Goal: Transaction & Acquisition: Purchase product/service

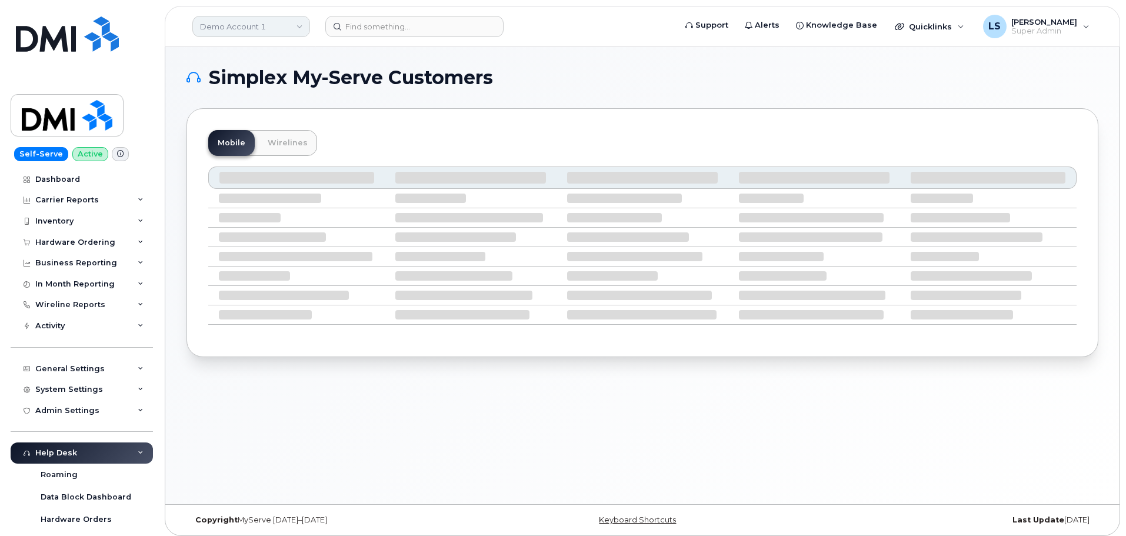
click at [269, 25] on link "Demo Account 1" at bounding box center [251, 26] width 118 height 21
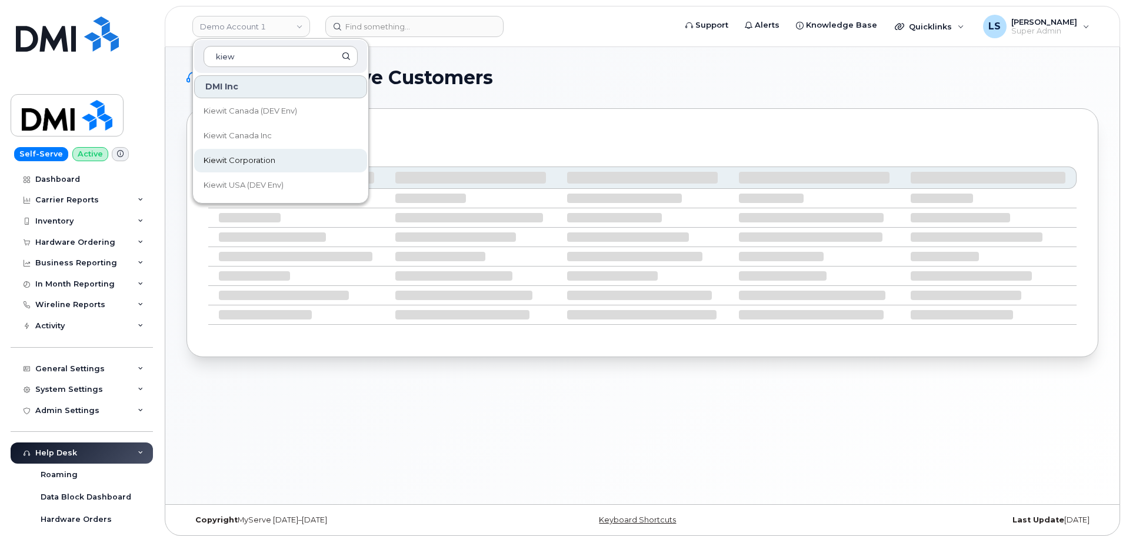
type input "kiew"
click at [266, 156] on span "Kiewit Corporation" at bounding box center [240, 161] width 72 height 12
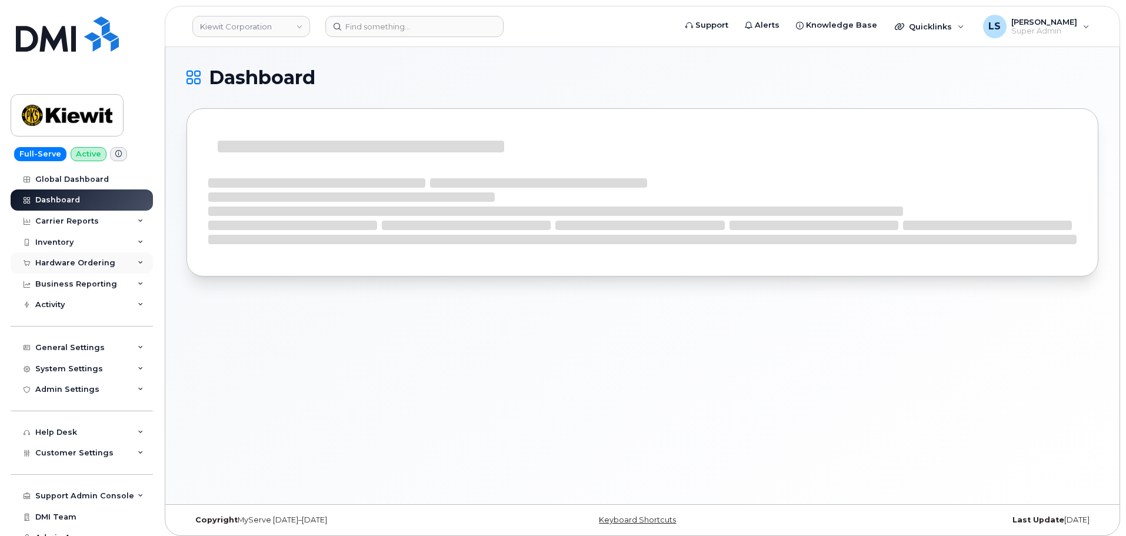
click at [83, 260] on div "Hardware Ordering" at bounding box center [75, 262] width 80 height 9
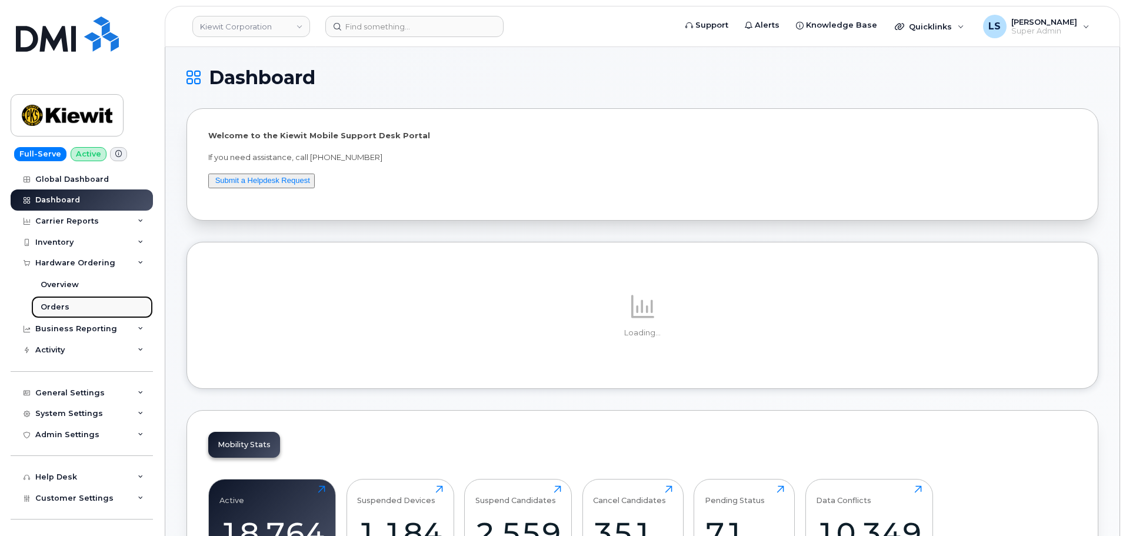
click at [80, 308] on link "Orders" at bounding box center [92, 307] width 122 height 22
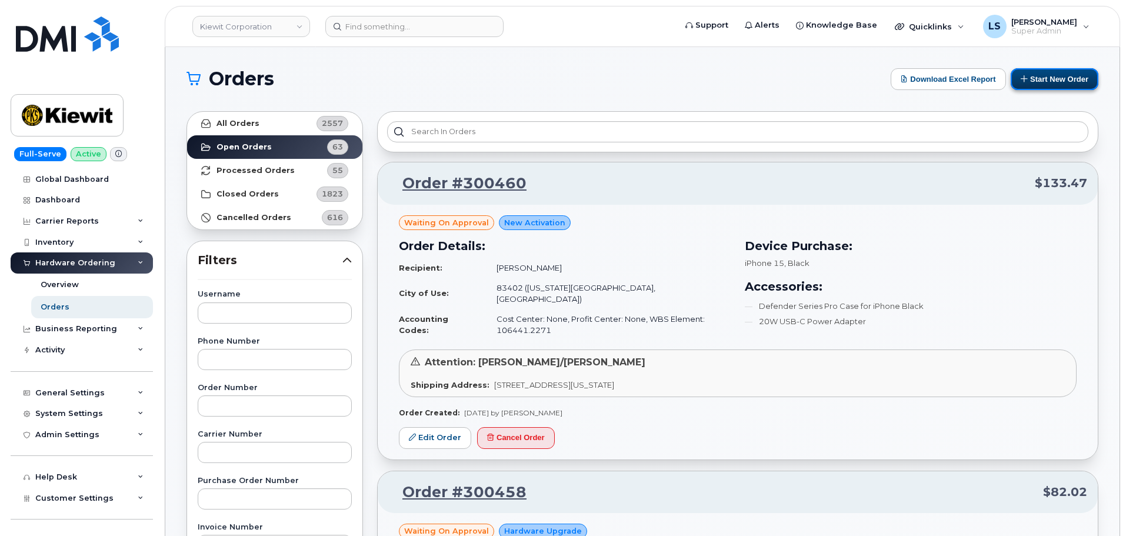
click at [1062, 82] on button "Start New Order" at bounding box center [1054, 79] width 88 height 22
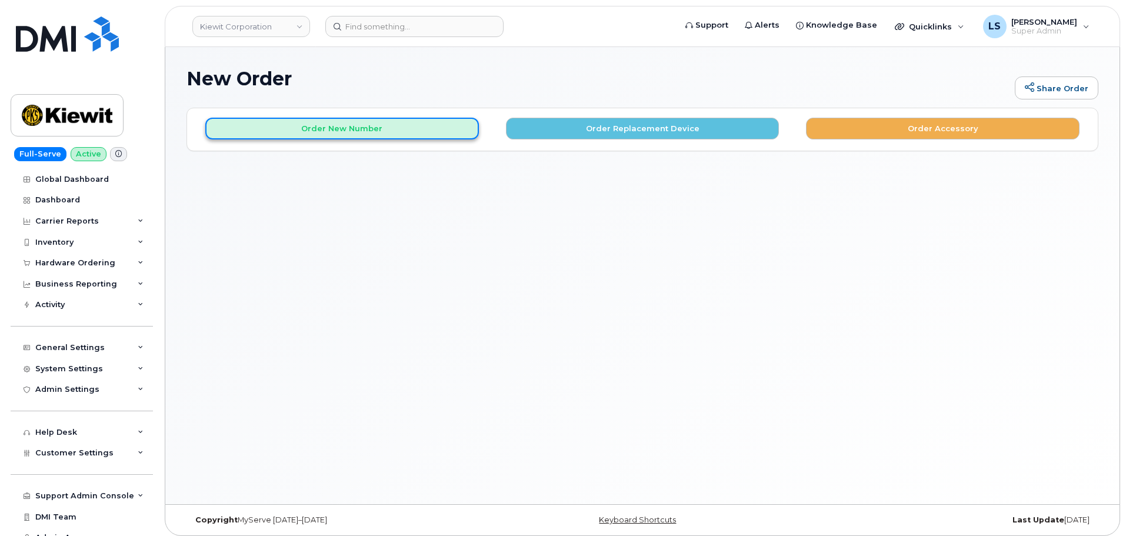
click at [269, 132] on button "Order New Number" at bounding box center [342, 129] width 274 height 22
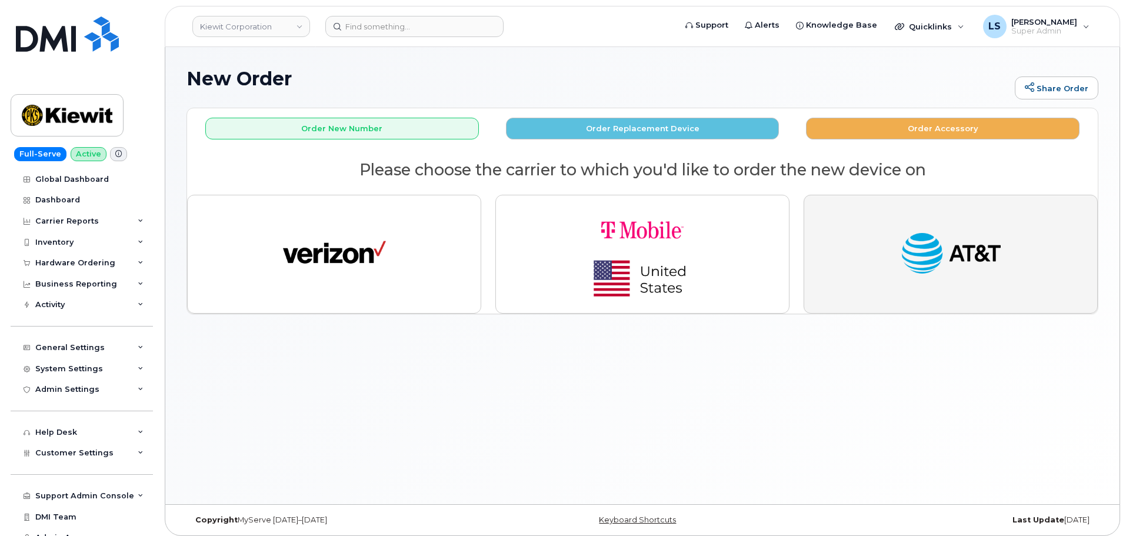
click at [876, 233] on button "button" at bounding box center [950, 254] width 294 height 119
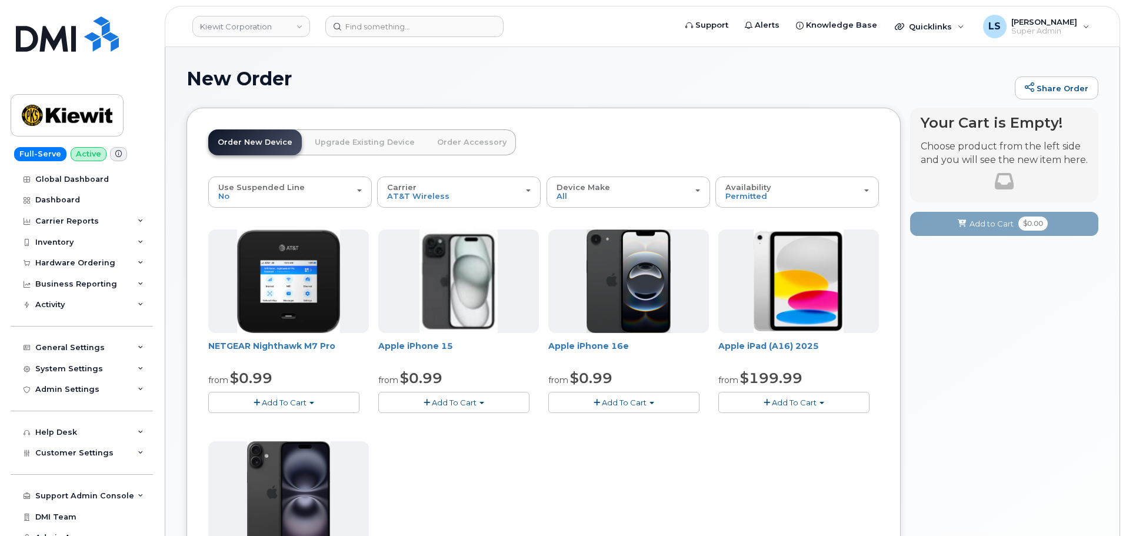
click at [441, 396] on button "Add To Cart" at bounding box center [453, 402] width 151 height 21
click at [483, 423] on link "$0.99 - 2 Year Activation (128GB)" at bounding box center [457, 424] width 152 height 15
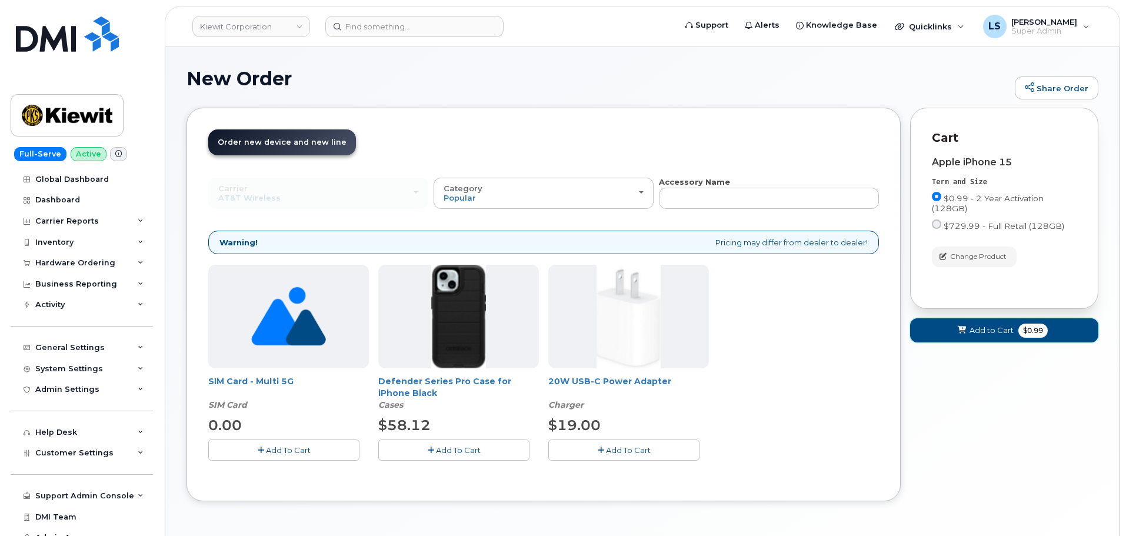
click at [960, 329] on icon at bounding box center [962, 330] width 8 height 8
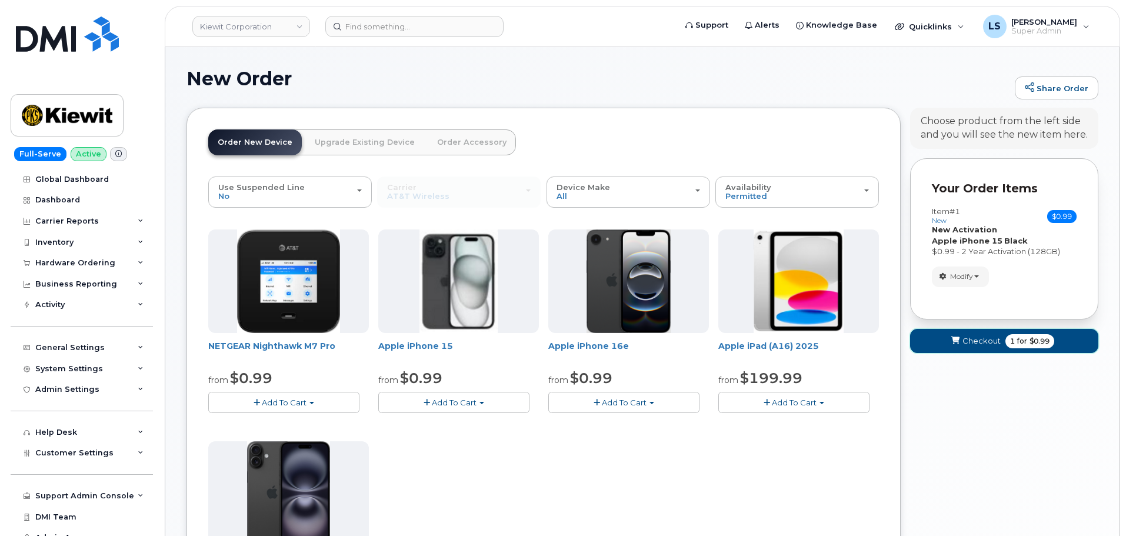
click at [1052, 340] on span "1 for $0.99" at bounding box center [1029, 341] width 49 height 14
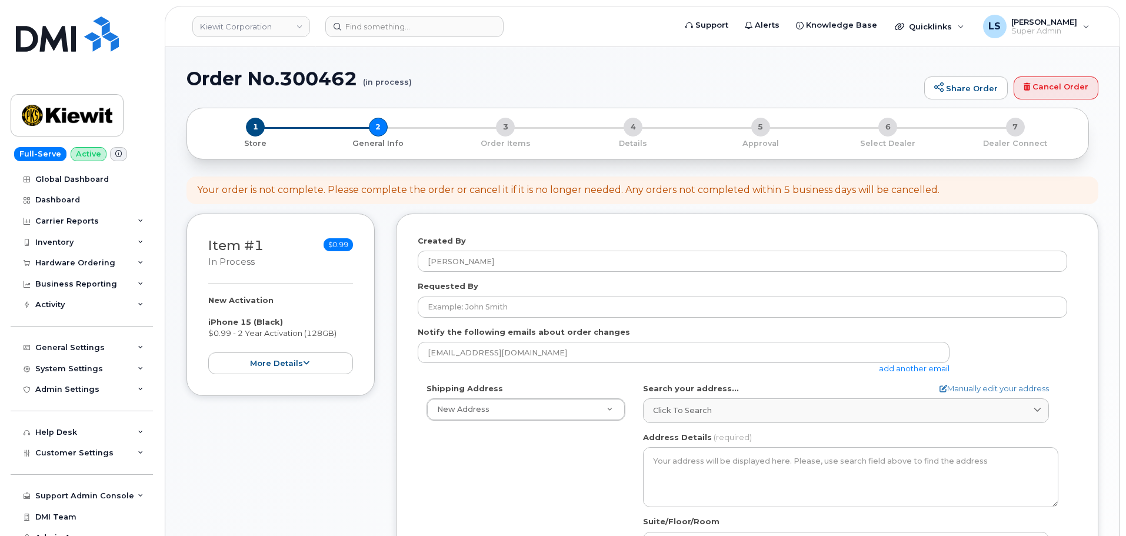
select select
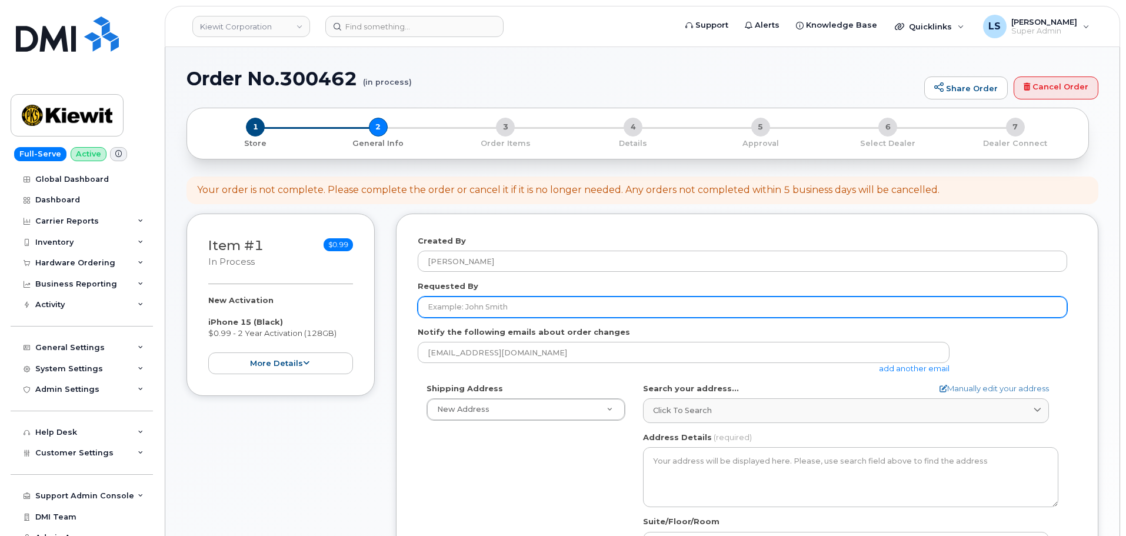
click at [442, 310] on input "Requested By" at bounding box center [742, 306] width 649 height 21
paste input "[PERSON_NAME]"
type input "[PERSON_NAME]"
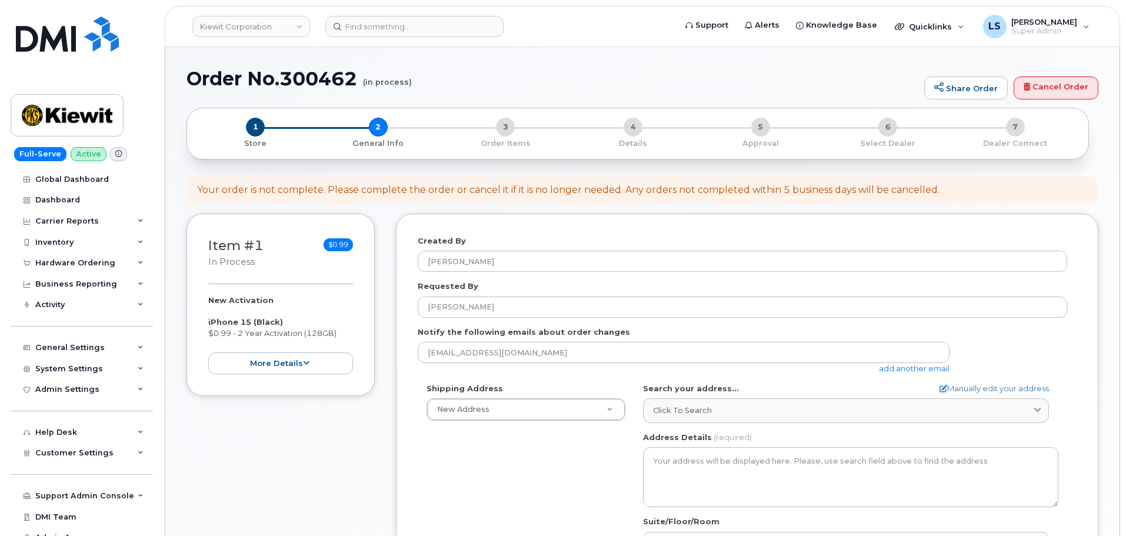
click at [409, 478] on div "Created By [PERSON_NAME] Requested By [PERSON_NAME] Notify the following emails…" at bounding box center [747, 460] width 702 height 492
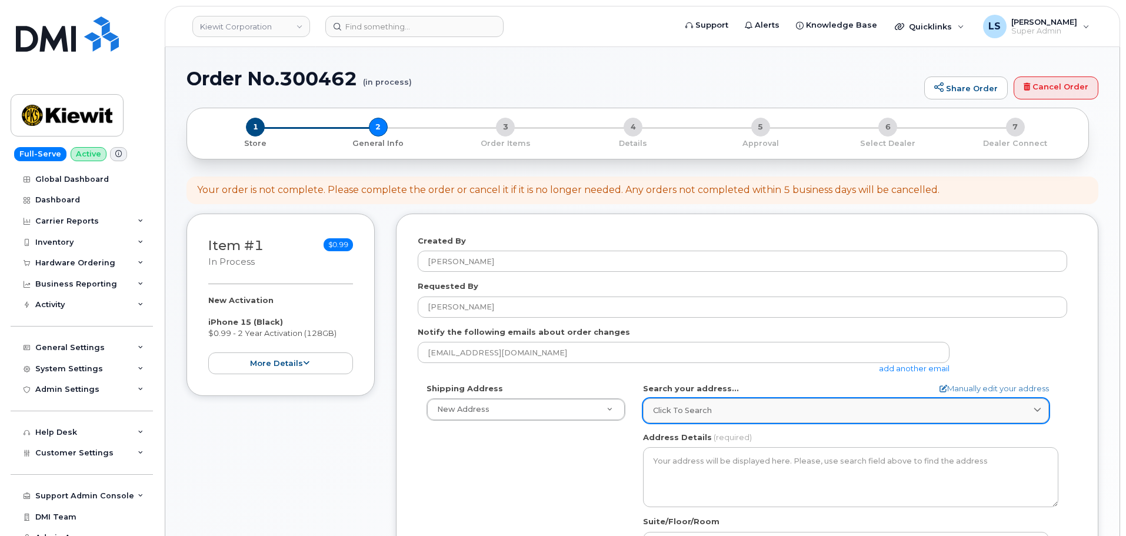
click at [665, 413] on span "Click to search" at bounding box center [682, 410] width 59 height 11
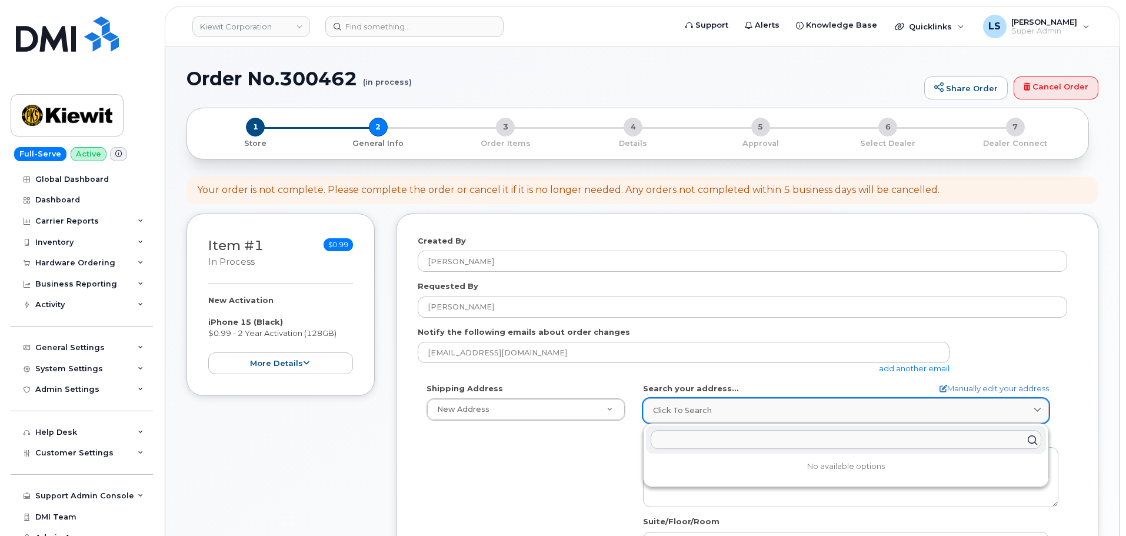
paste input "[STREET_ADDRESS] [GEOGRAPHIC_DATA], [GEOGRAPHIC_DATA] 78584"
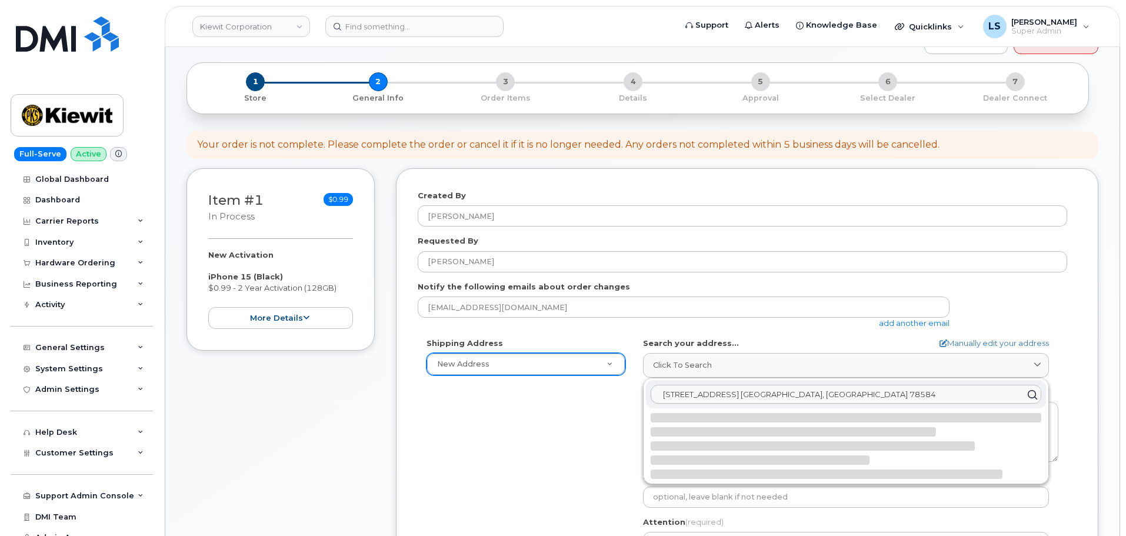
scroll to position [59, 0]
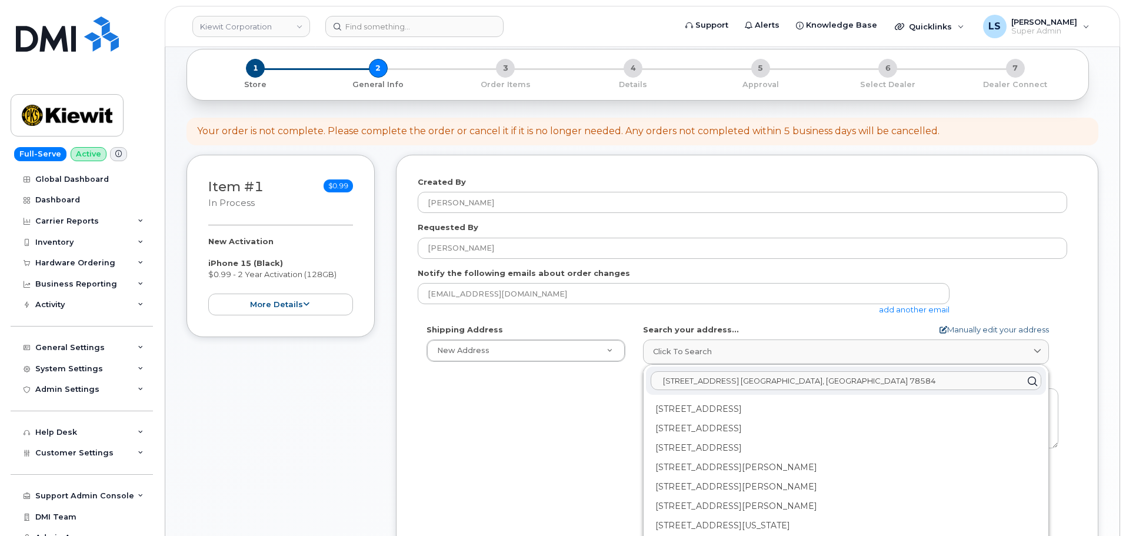
type input "[STREET_ADDRESS] [GEOGRAPHIC_DATA], [GEOGRAPHIC_DATA] 78584"
click at [1019, 330] on link "Manually edit your address" at bounding box center [993, 329] width 109 height 11
select select
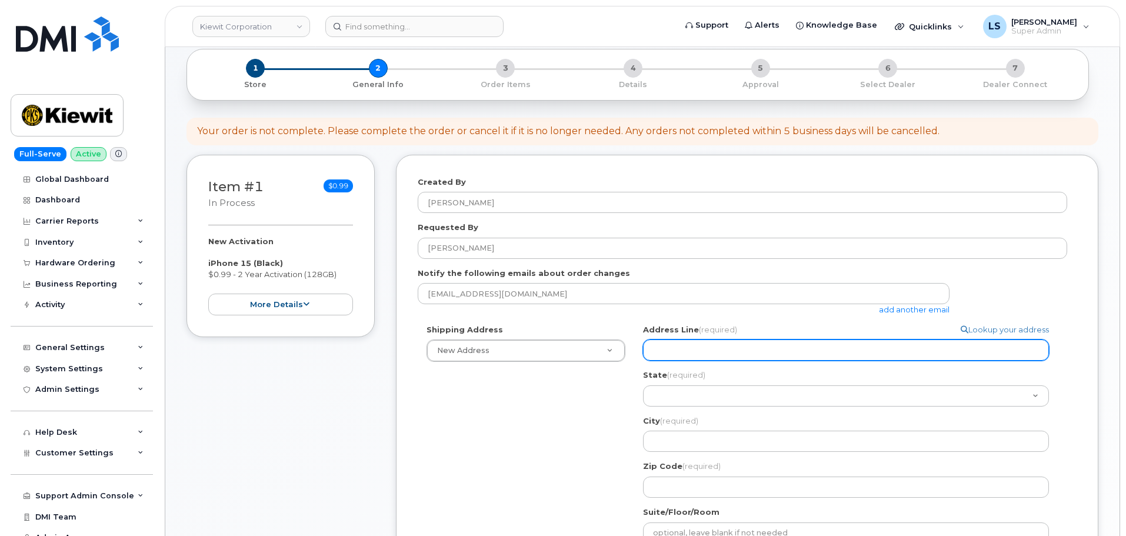
click at [710, 343] on input "Address Line (required)" at bounding box center [846, 349] width 406 height 21
paste input "4 W Lincoln Ave"
select select
type input "4 W Lincoln Ave"
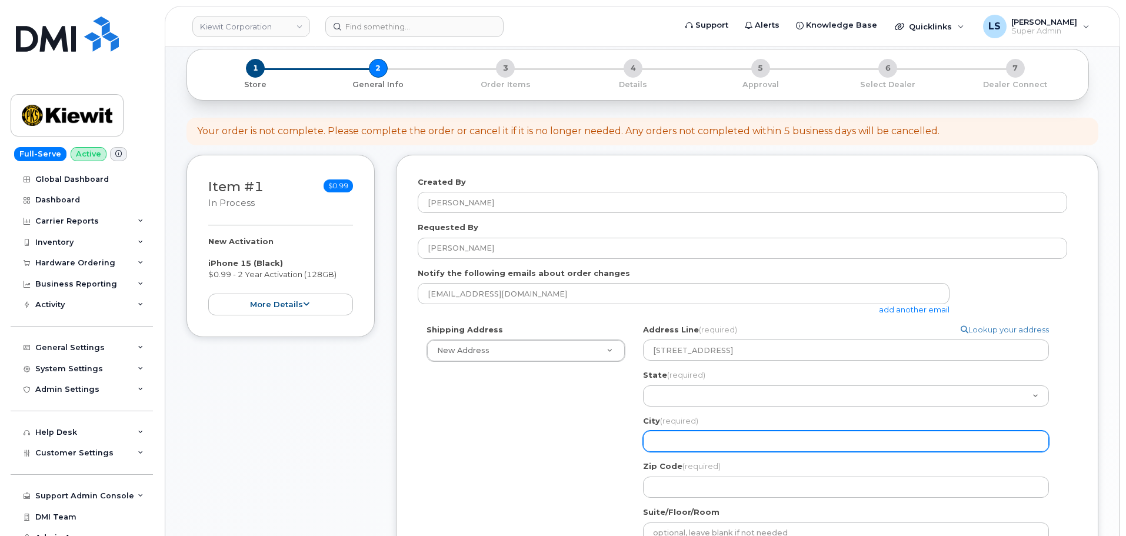
click at [709, 448] on input "City (required)" at bounding box center [846, 441] width 406 height 21
paste input "Roma"
select select
type input "Roma"
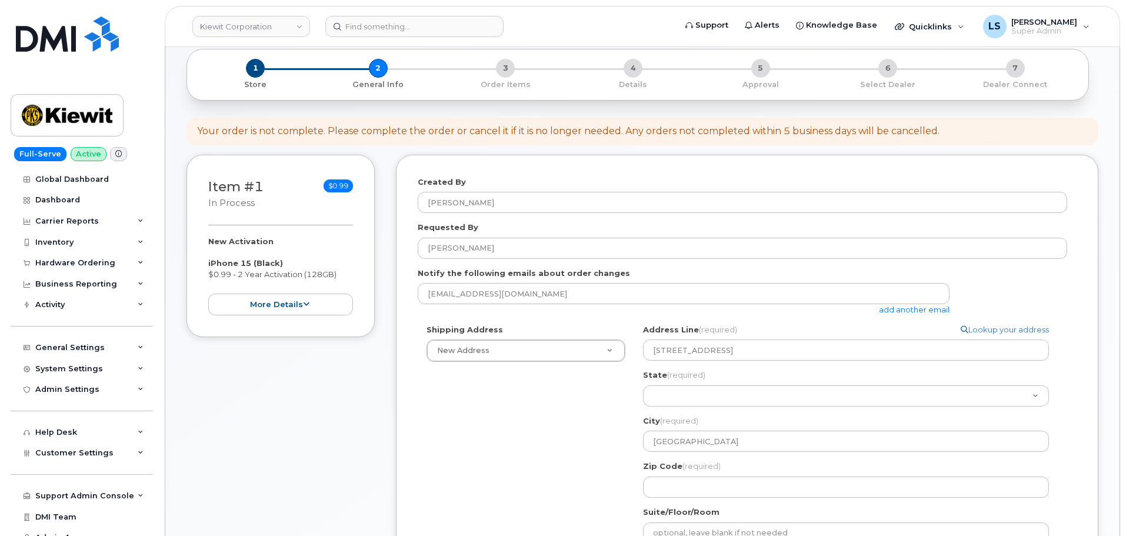
click at [680, 383] on div "State (required) Alabama Alaska American Samoa Arizona Arkansas California Colo…" at bounding box center [850, 387] width 415 height 37
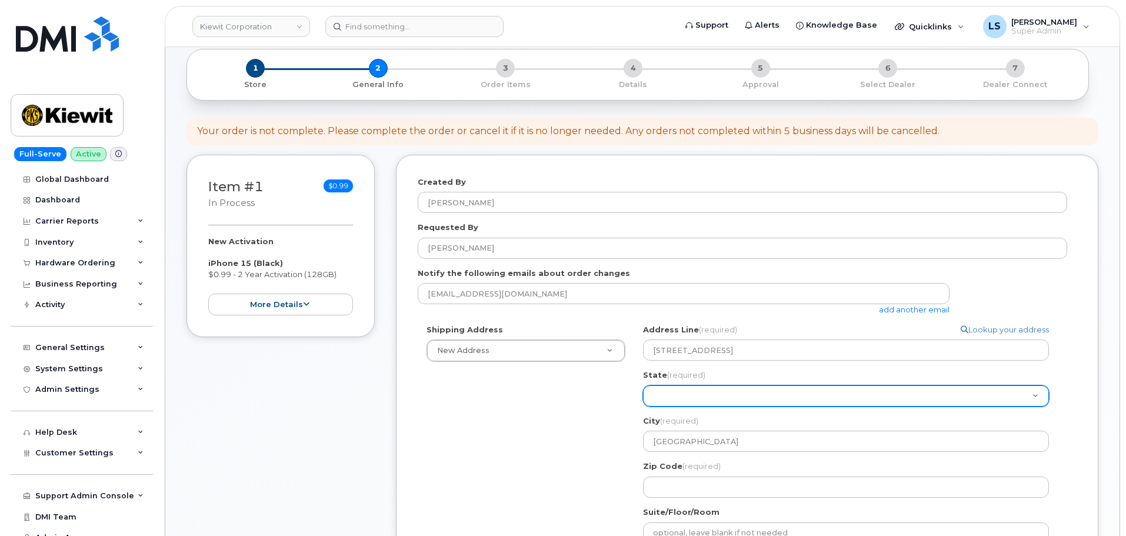
click at [680, 389] on select "Alabama Alaska American Samoa Arizona Arkansas California Colorado Connecticut …" at bounding box center [846, 395] width 406 height 21
select select "TX"
click at [643, 385] on select "Alabama Alaska American Samoa Arizona Arkansas California Colorado Connecticut …" at bounding box center [846, 395] width 406 height 21
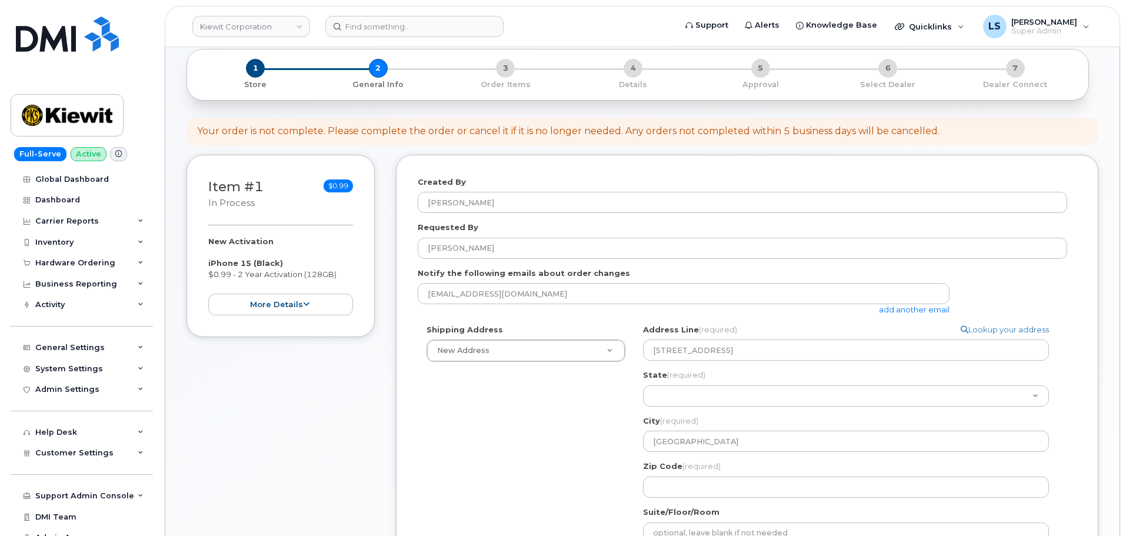
click at [758, 471] on div "Zip Code (required)" at bounding box center [850, 479] width 415 height 37
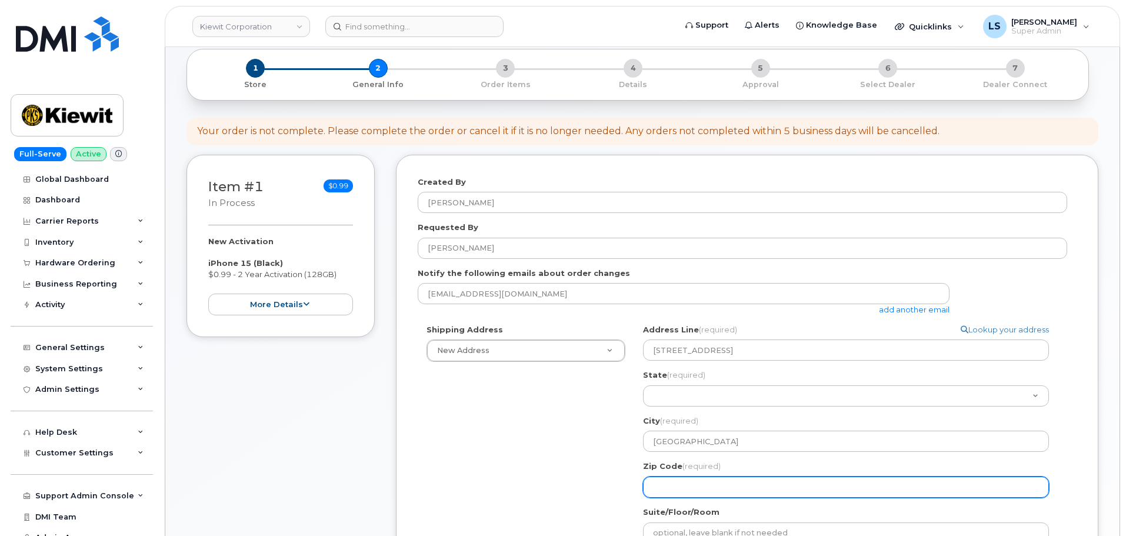
drag, startPoint x: 751, startPoint y: 475, endPoint x: 746, endPoint y: 478, distance: 6.1
click at [751, 476] on div "Zip Code (required)" at bounding box center [850, 479] width 415 height 37
click at [741, 481] on input "Zip Code (required)" at bounding box center [846, 486] width 406 height 21
paste input "78584"
select select
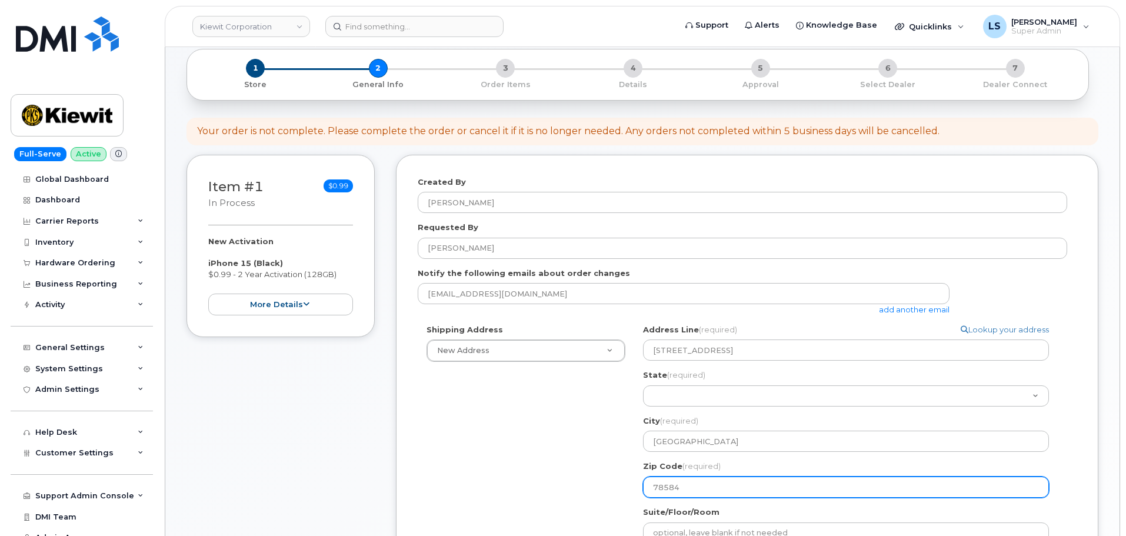
type input "78584"
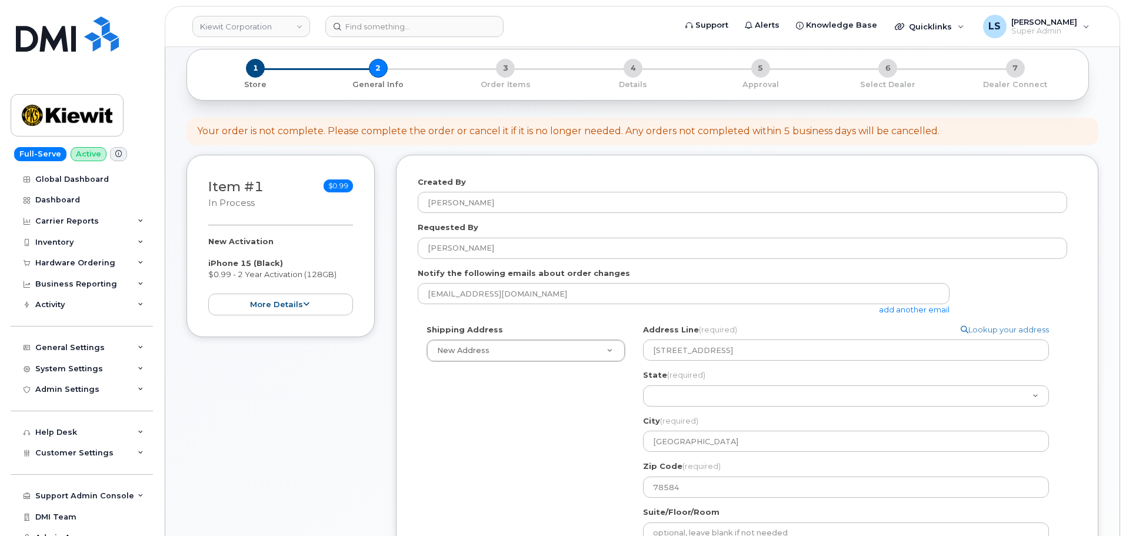
click at [493, 458] on div "Shipping Address New Address New Address 4 W Lincoln Ave. 5001 N Columbia Blvd …" at bounding box center [742, 483] width 649 height 319
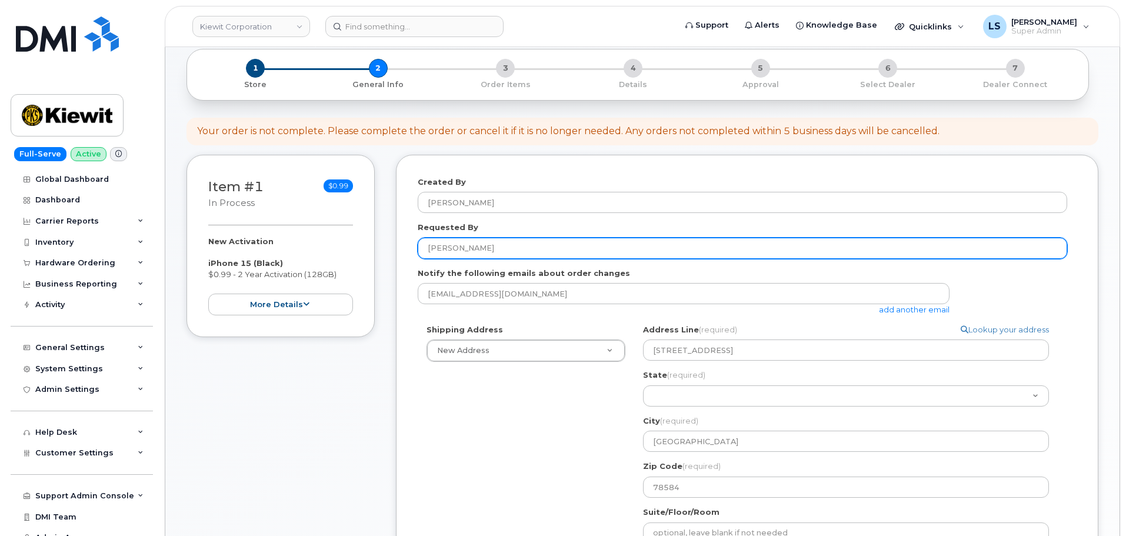
click at [510, 255] on input "[PERSON_NAME]" at bounding box center [742, 248] width 649 height 21
click at [509, 255] on input "[PERSON_NAME]" at bounding box center [742, 248] width 649 height 21
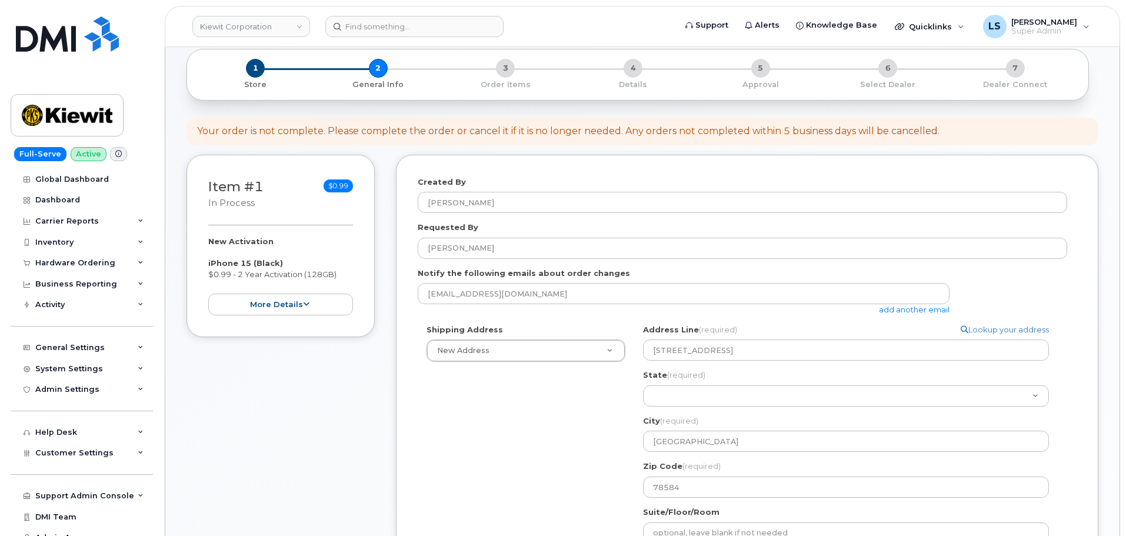
click at [511, 448] on div "Shipping Address New Address New Address 4 W Lincoln Ave. 5001 N Columbia Blvd …" at bounding box center [742, 483] width 649 height 319
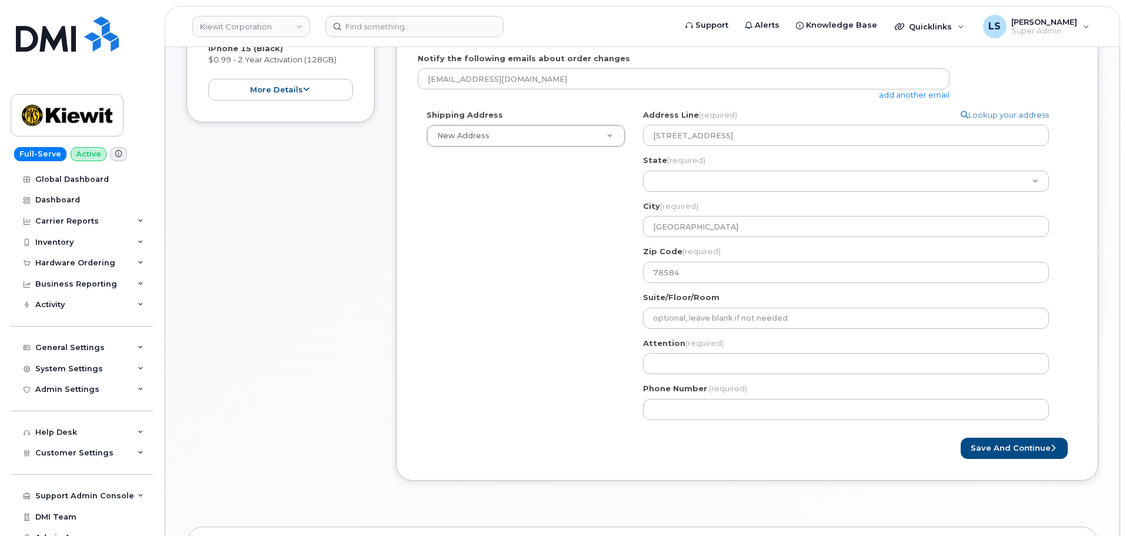
scroll to position [294, 0]
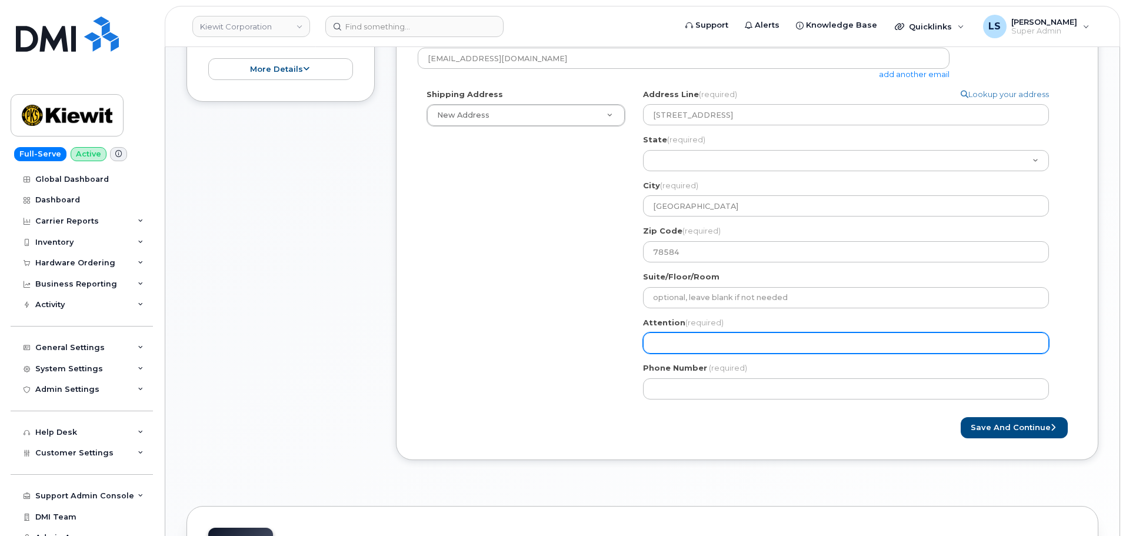
click at [672, 341] on input "Attention (required)" at bounding box center [846, 342] width 406 height 21
paste input "[PERSON_NAME]"
select select
type input "[PERSON_NAME]"
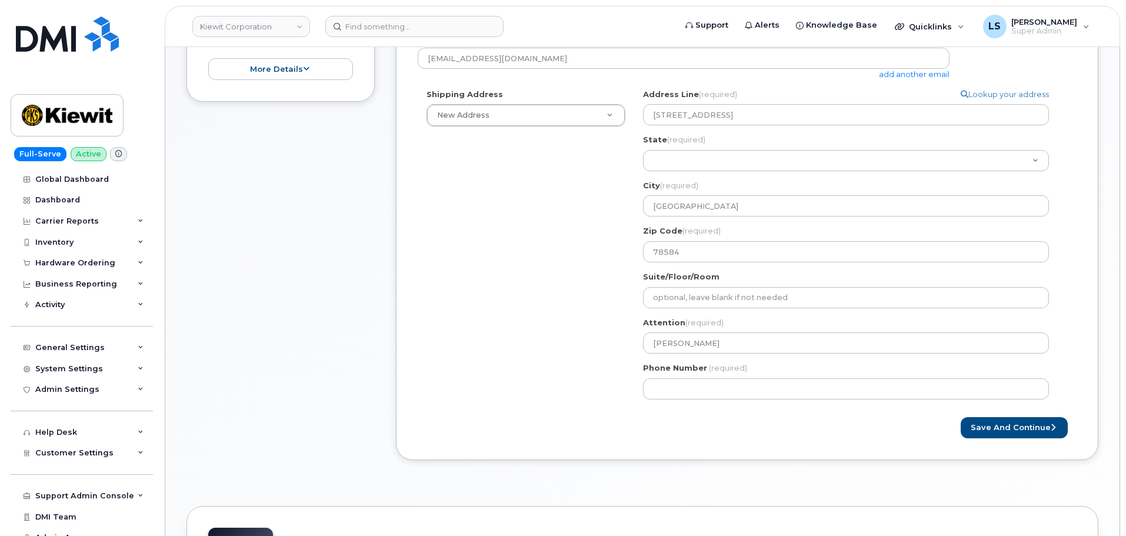
click at [555, 356] on div "Shipping Address New Address New Address 4 W Lincoln Ave. 5001 N Columbia Blvd …" at bounding box center [742, 248] width 649 height 319
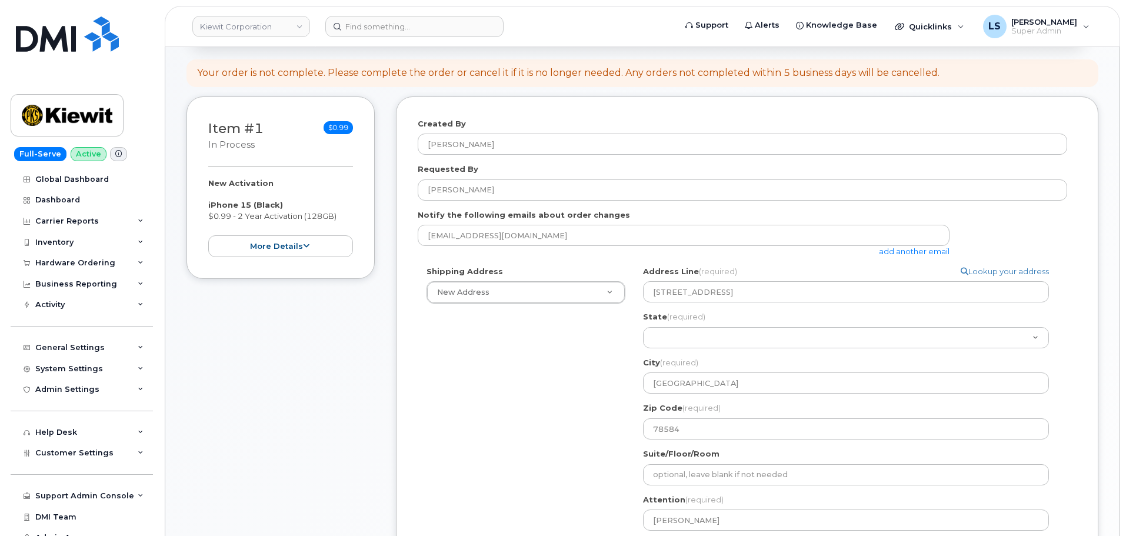
scroll to position [235, 0]
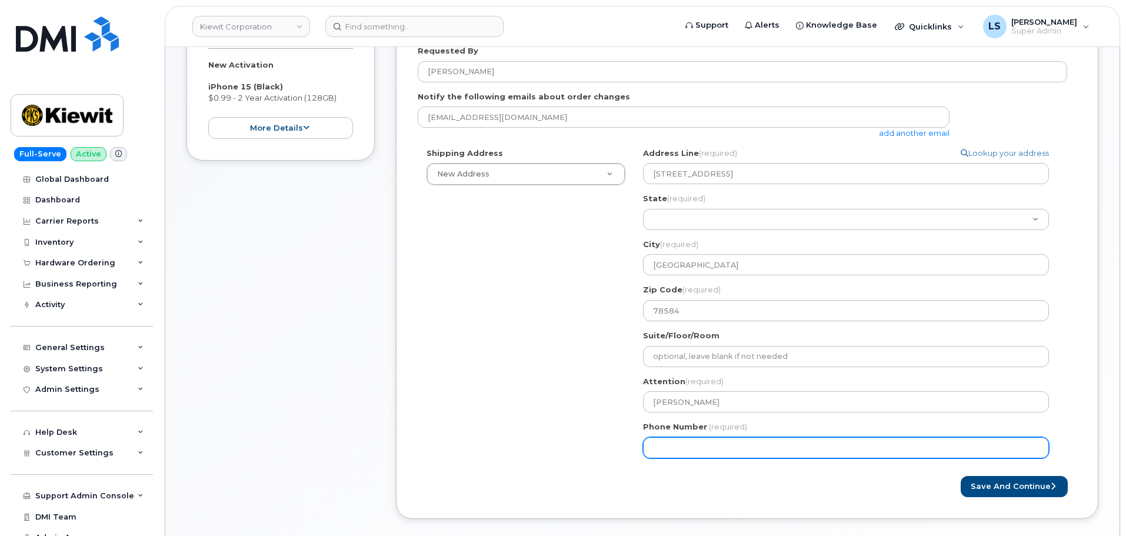
click at [673, 439] on input "Phone Number" at bounding box center [846, 447] width 406 height 21
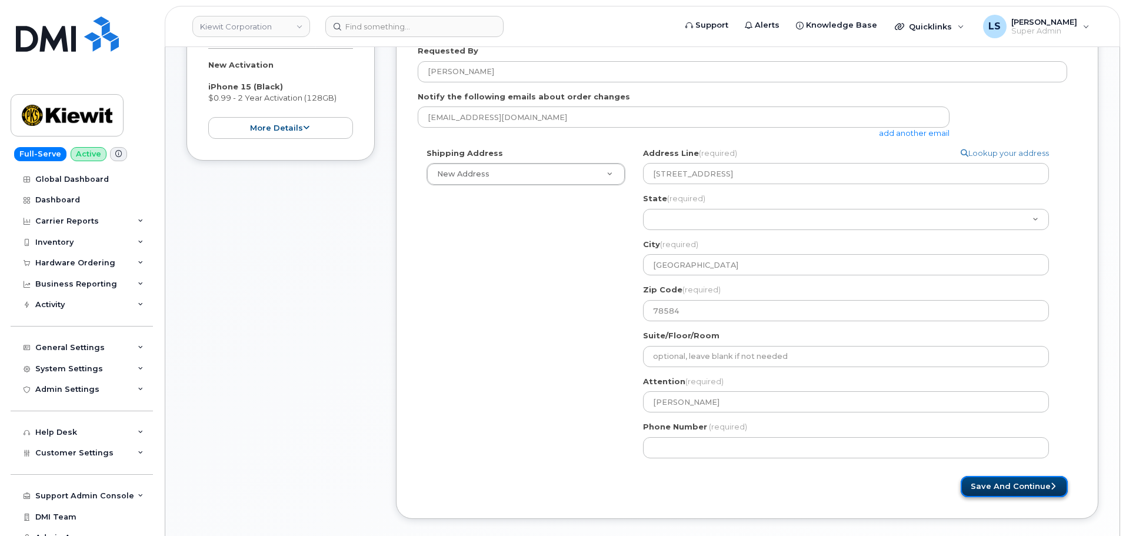
click at [1006, 479] on button "Save and Continue" at bounding box center [1013, 487] width 107 height 22
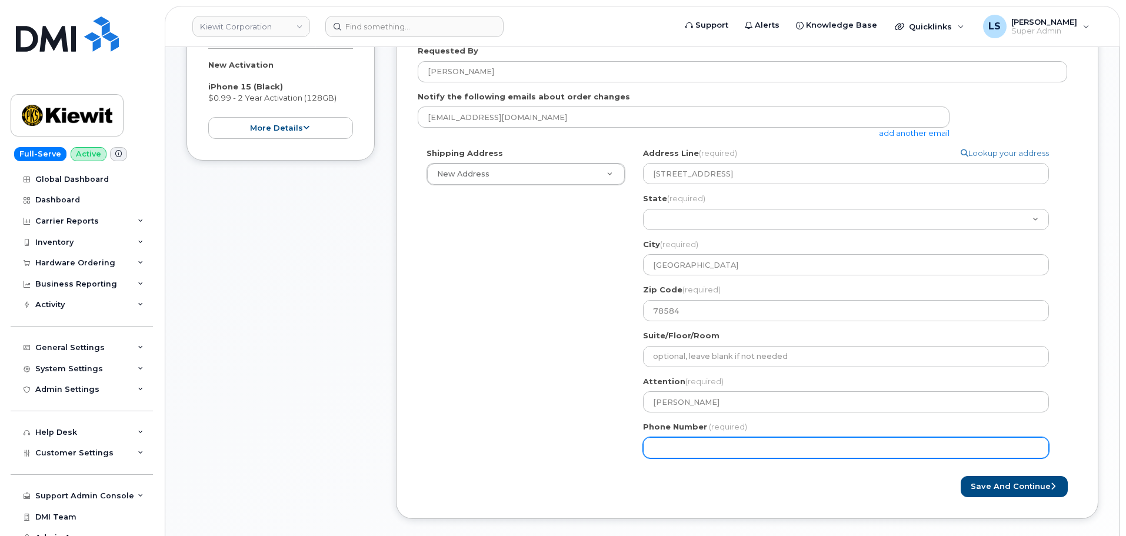
click at [489, 464] on div "Shipping Address New Address New Address 4 W Lincoln Ave. 5001 N Columbia Blvd …" at bounding box center [742, 307] width 649 height 319
click at [695, 447] on input "Phone Number" at bounding box center [846, 447] width 406 height 21
click at [692, 447] on input "Phone Number" at bounding box center [846, 447] width 406 height 21
click at [672, 451] on input "Phone Number" at bounding box center [846, 447] width 406 height 21
select select
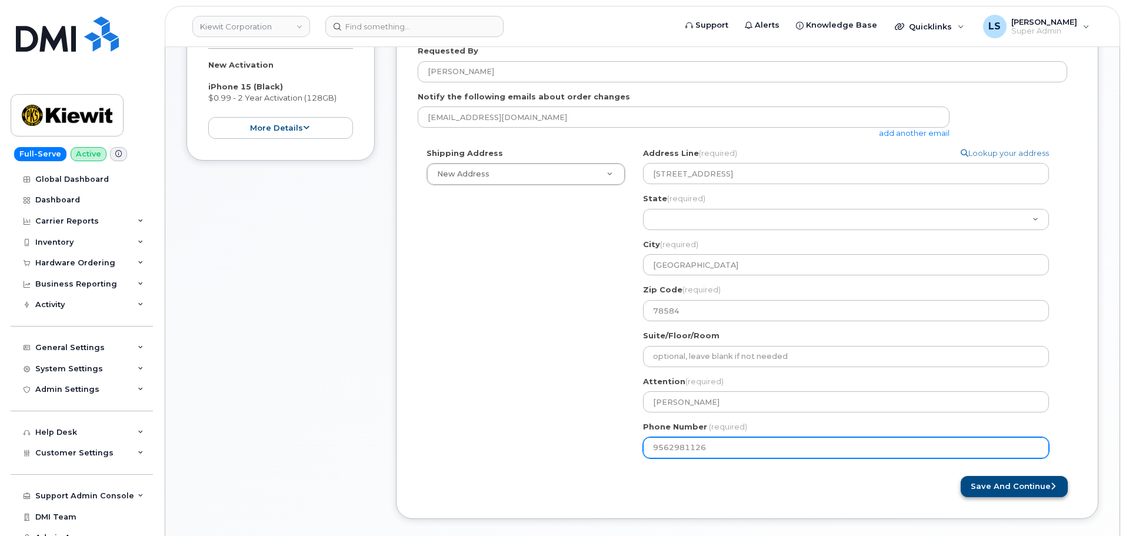
type input "9562981126"
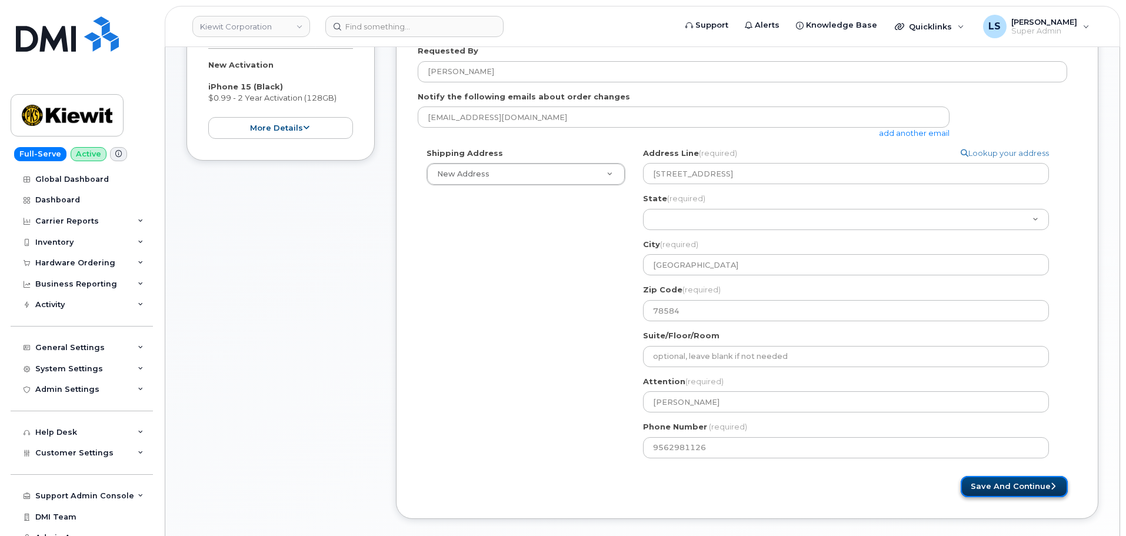
click at [979, 481] on button "Save and Continue" at bounding box center [1013, 487] width 107 height 22
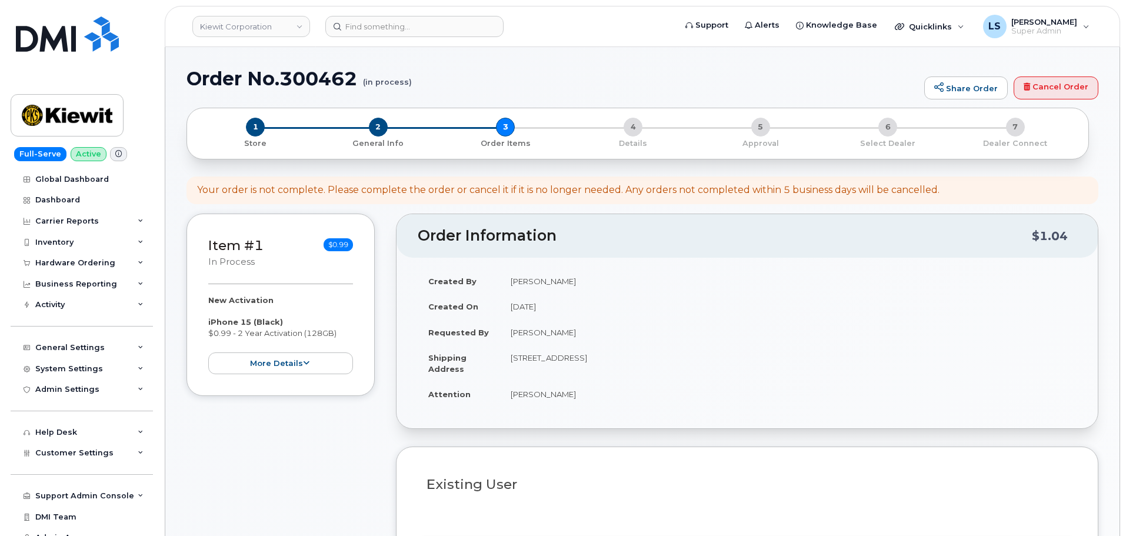
select select
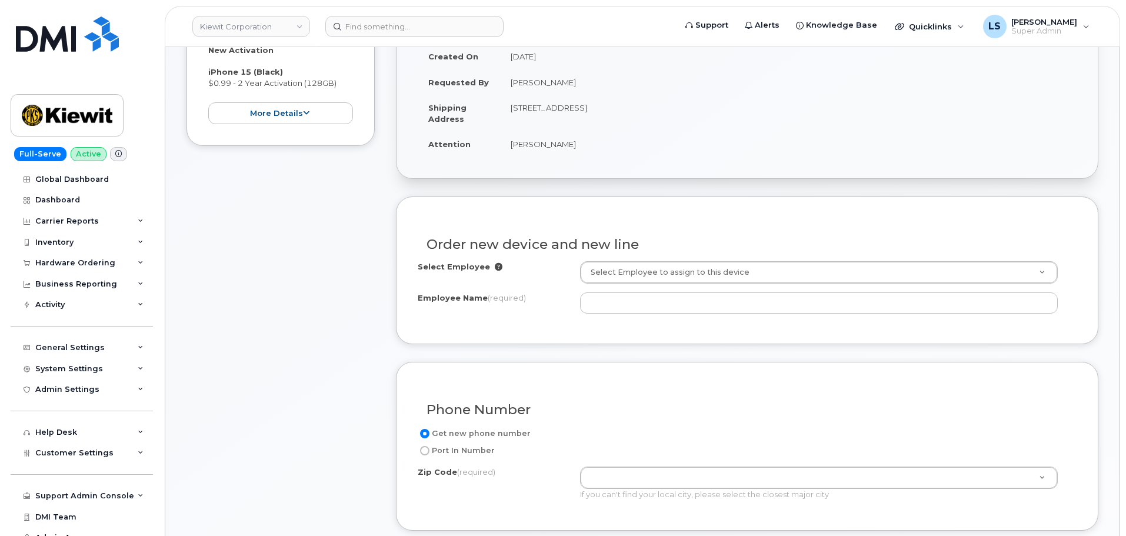
scroll to position [294, 0]
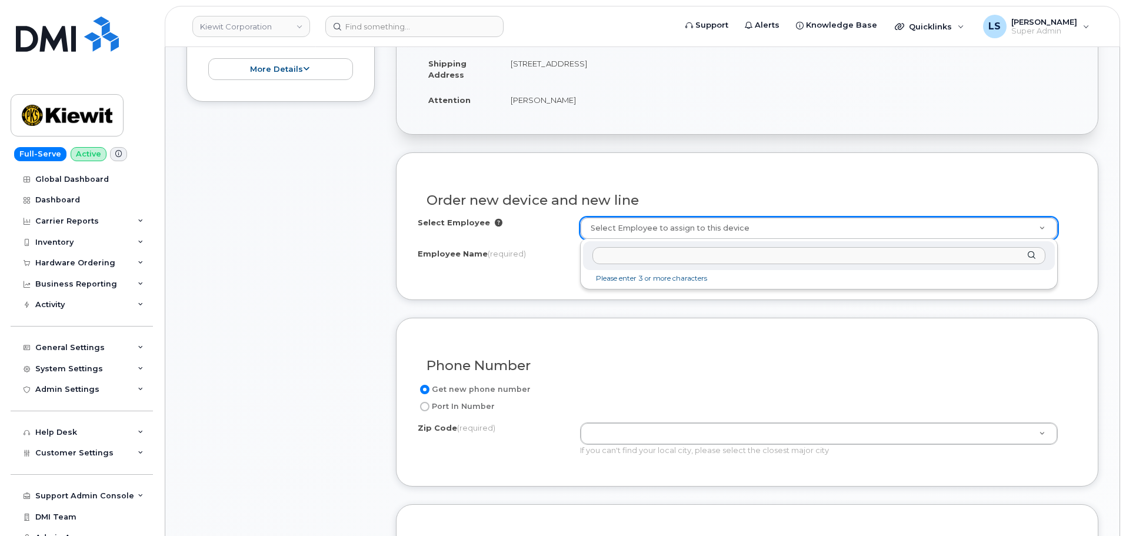
type input "[PHONE_NUMBER]"
click at [604, 252] on input "text" at bounding box center [818, 255] width 453 height 17
paste input "Traven Miles"
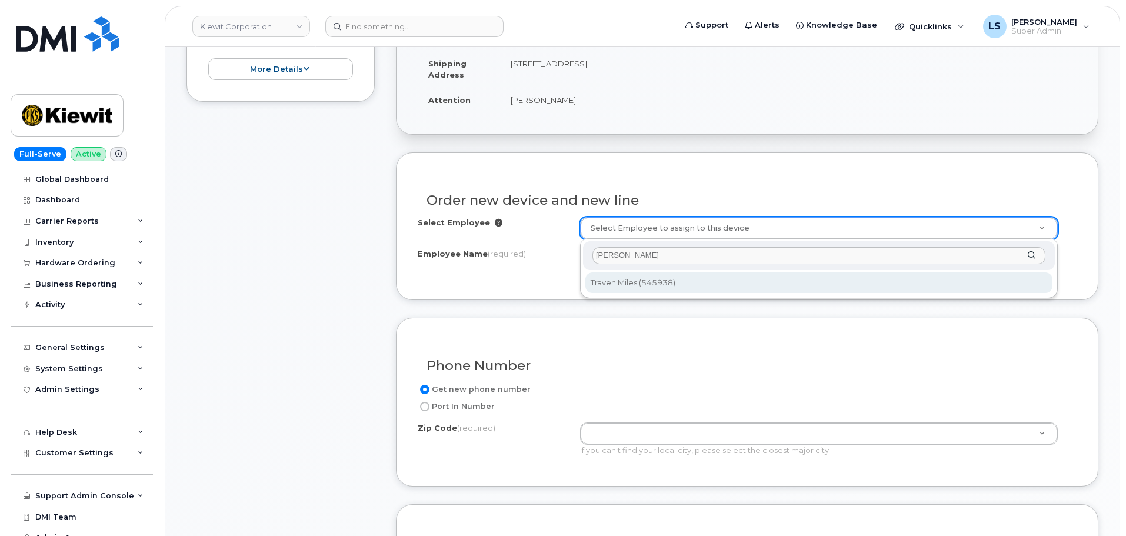
type input "Traven Miles"
type input "2171772"
type input "Traven Miles"
type input "[STREET_ADDRESS]"
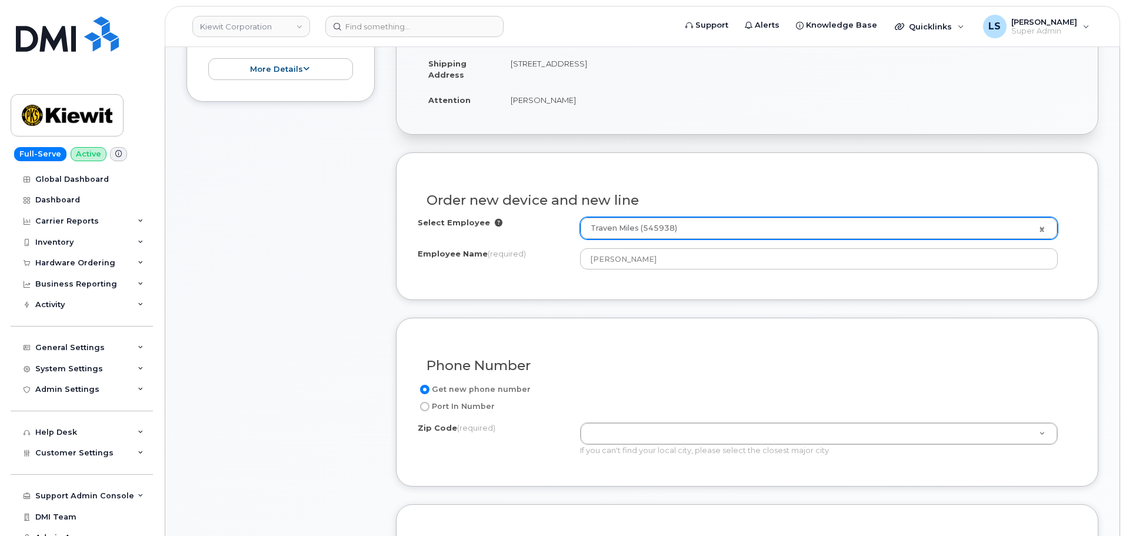
click at [424, 410] on input "Port In Number" at bounding box center [424, 406] width 9 height 9
radio input "true"
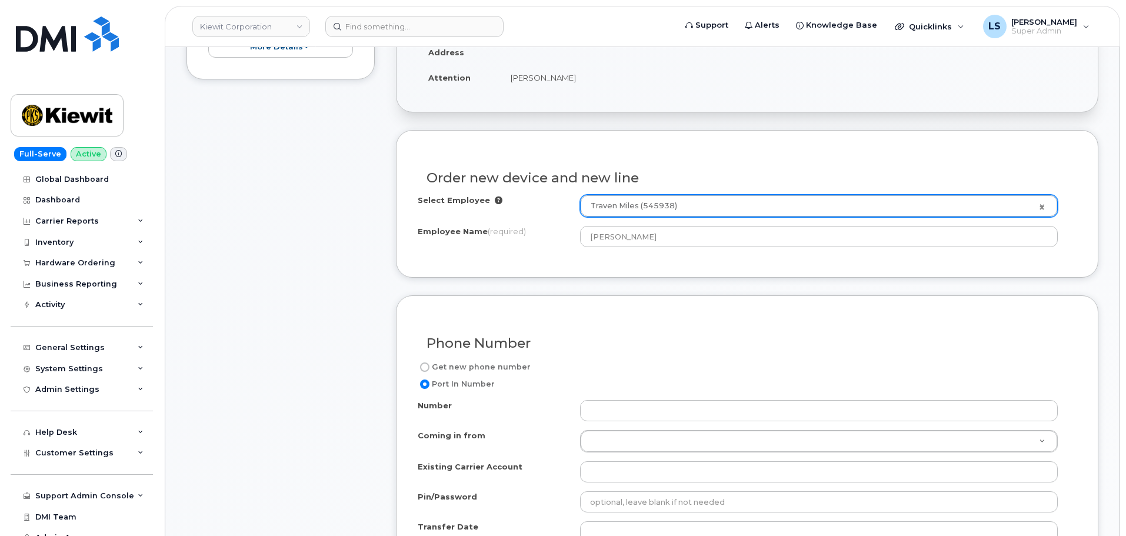
scroll to position [353, 0]
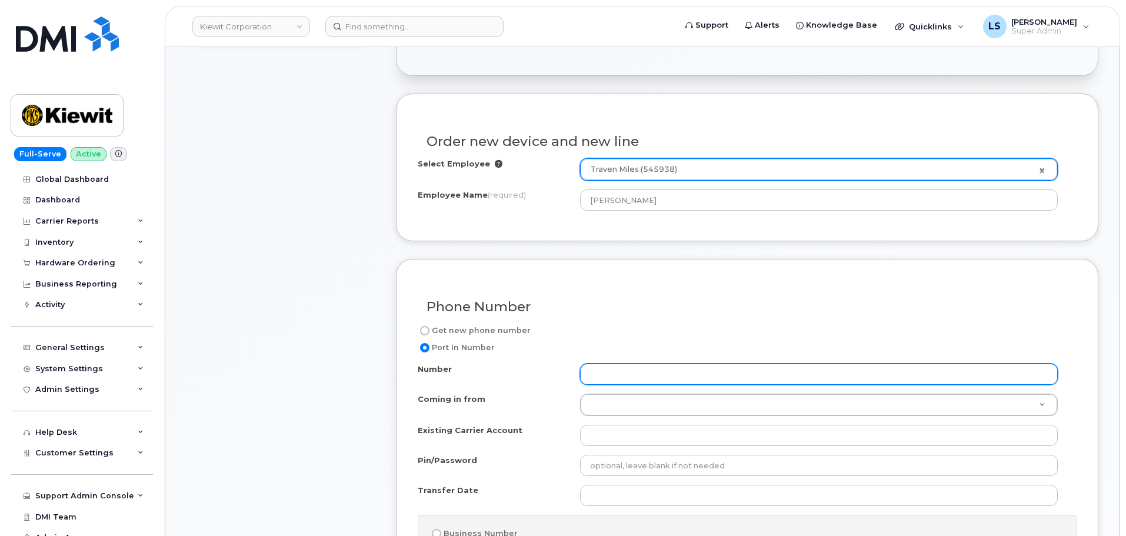
click at [703, 375] on input "Number" at bounding box center [819, 373] width 478 height 21
paste input "956-298-1126"
click at [609, 376] on input "956-298-1126" at bounding box center [819, 373] width 478 height 21
click at [625, 376] on input "956298-1126" at bounding box center [819, 373] width 478 height 21
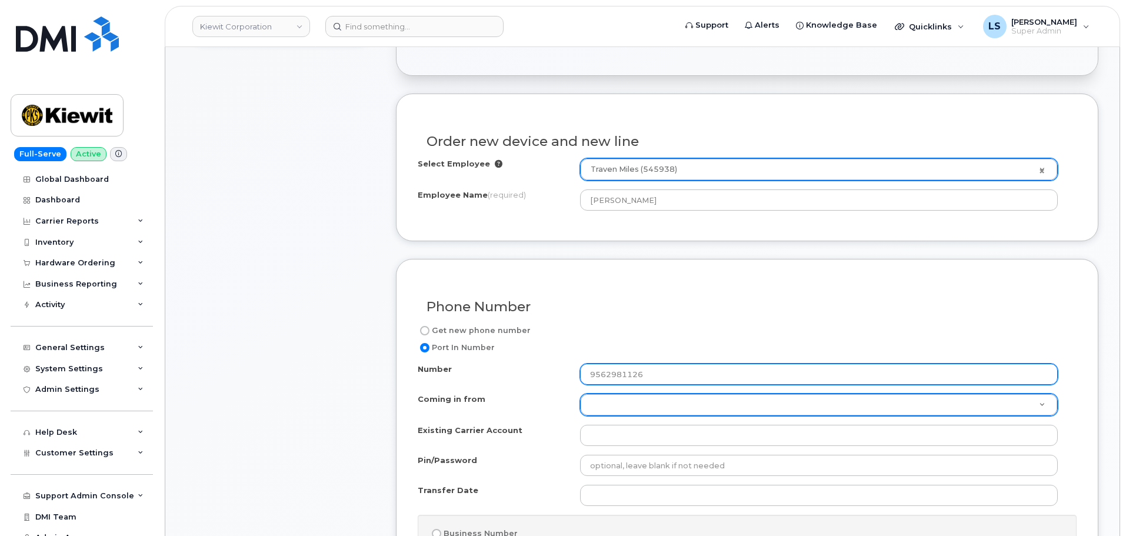
type input "9562981126"
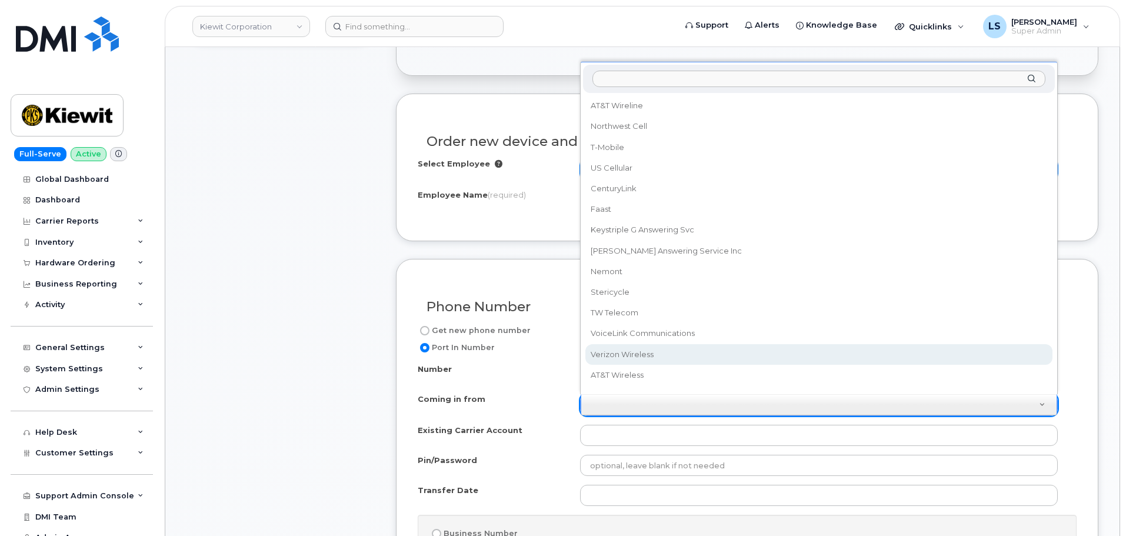
select select "Verizon Wireless"
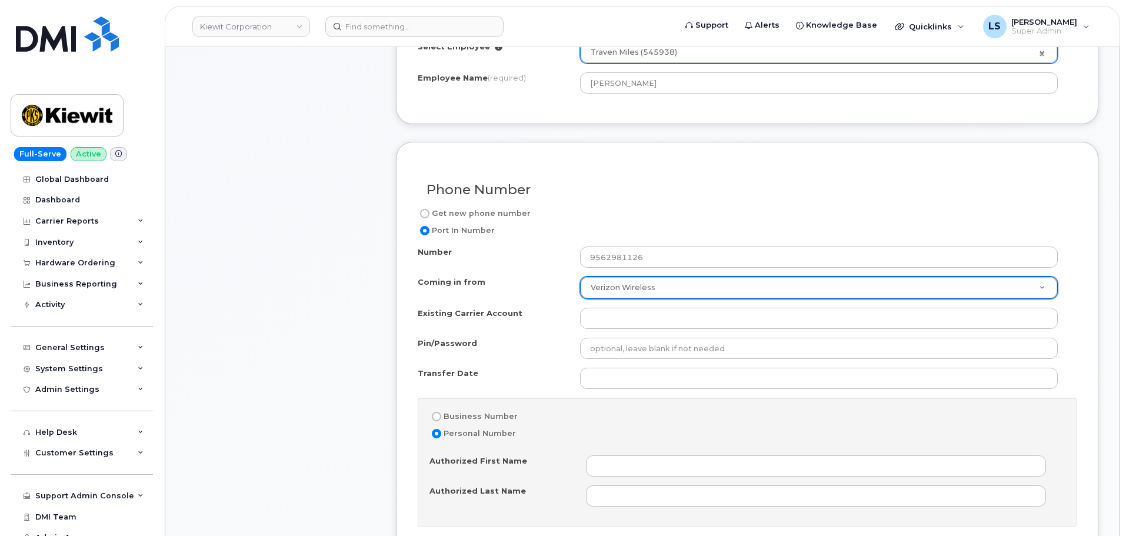
scroll to position [471, 0]
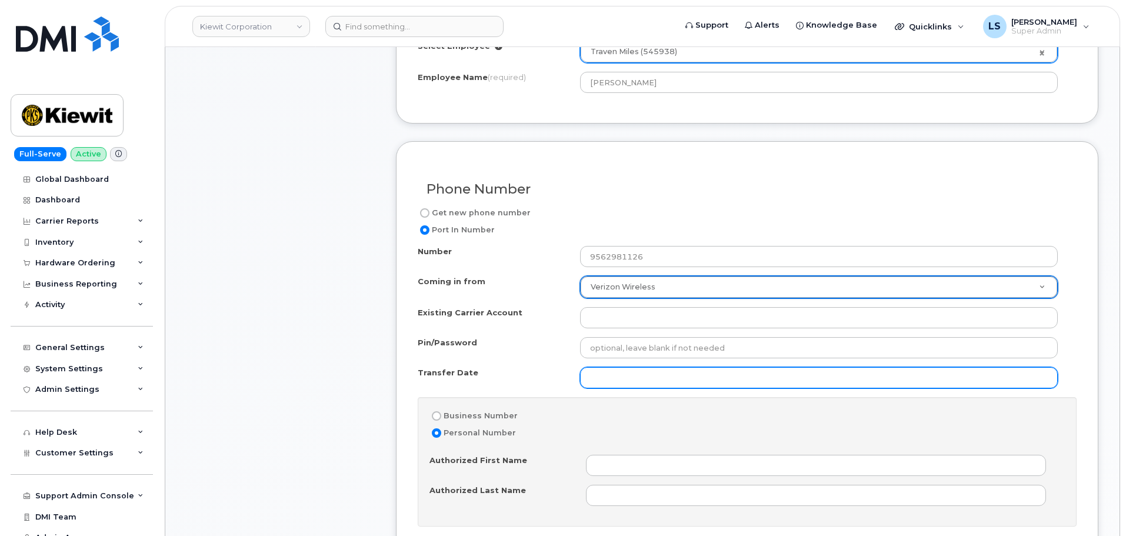
click at [601, 378] on input "Transfer Date" at bounding box center [819, 377] width 478 height 21
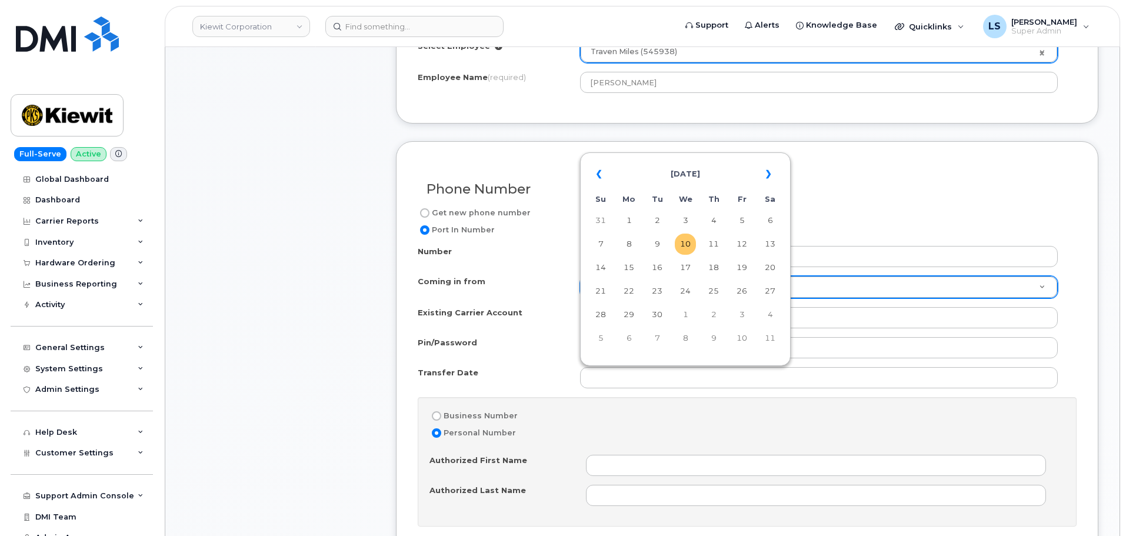
click at [683, 246] on td "10" at bounding box center [685, 244] width 21 height 21
type input "2025-09-10"
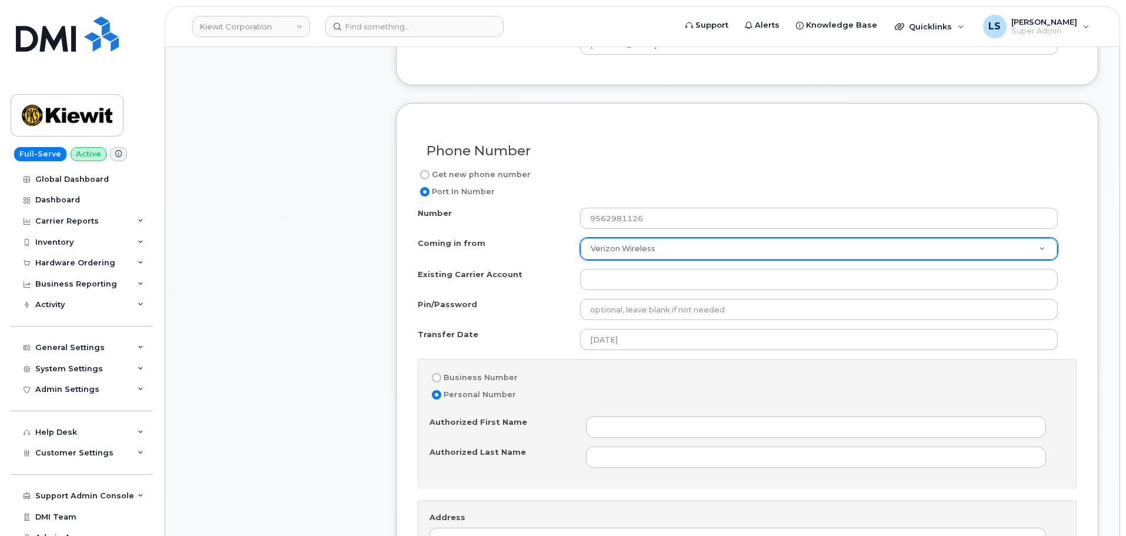
scroll to position [529, 0]
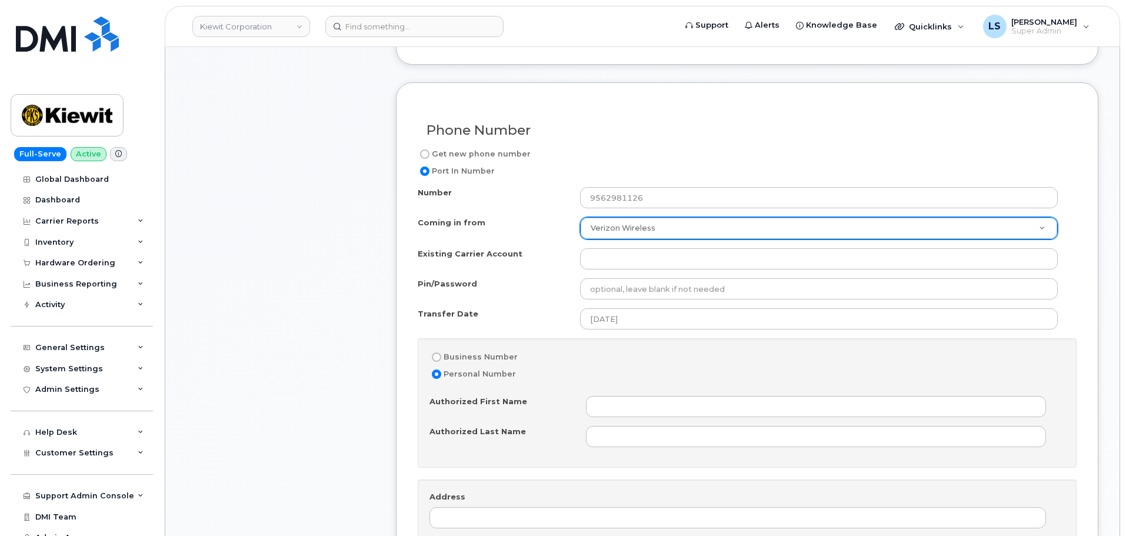
click at [441, 358] on label "Business Number" at bounding box center [473, 357] width 88 height 14
click at [441, 358] on input "Business Number" at bounding box center [436, 356] width 9 height 9
radio input "true"
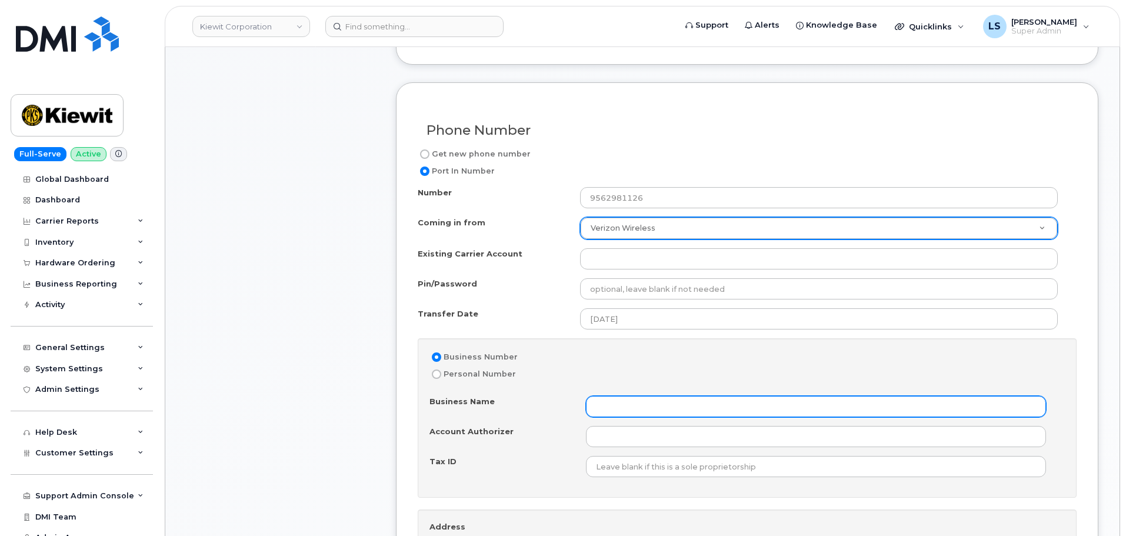
click at [623, 408] on input "Business Name" at bounding box center [816, 406] width 460 height 21
type input "Kiewit"
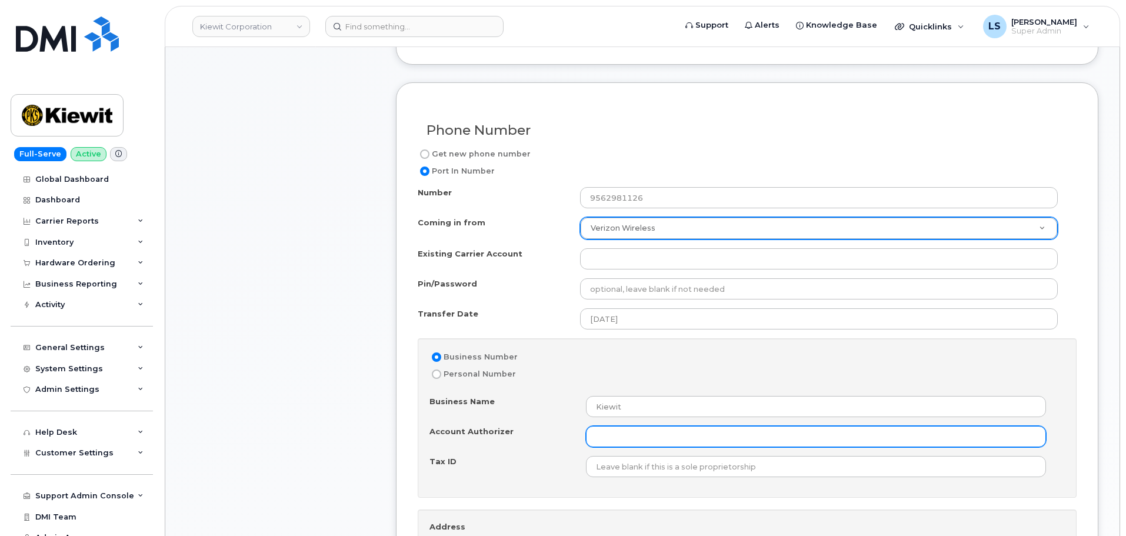
click at [659, 439] on input "Account Authorizer" at bounding box center [816, 436] width 460 height 21
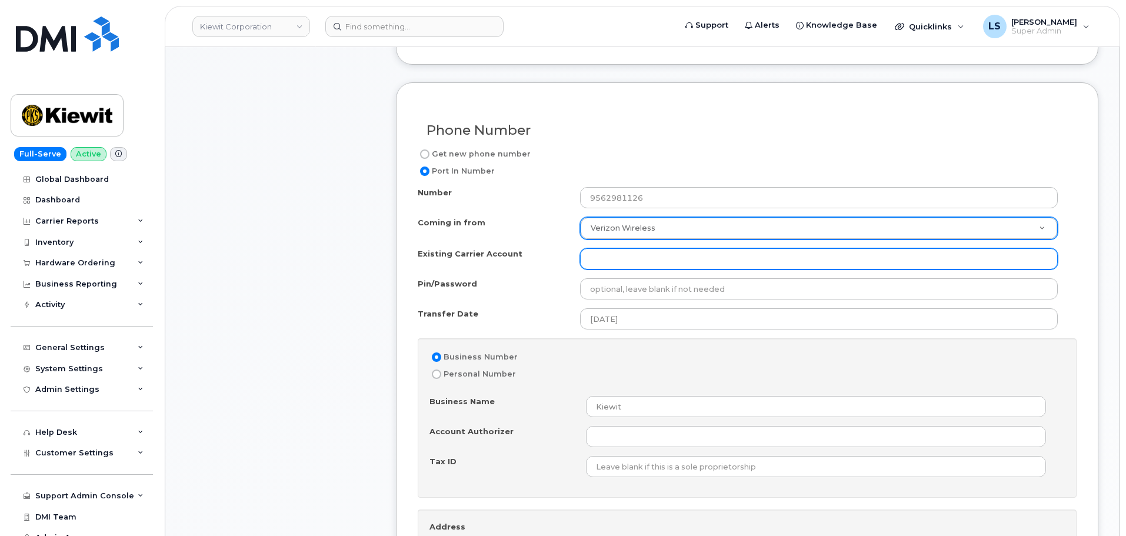
click at [616, 258] on input "Existing Carrier Account" at bounding box center [819, 258] width 478 height 21
paste input "786080835-00001 - Verizon Wireless - Kiewit Phase 2"
type input "786080835-00001 - Verizon Wireless - Kiewit Phase 2"
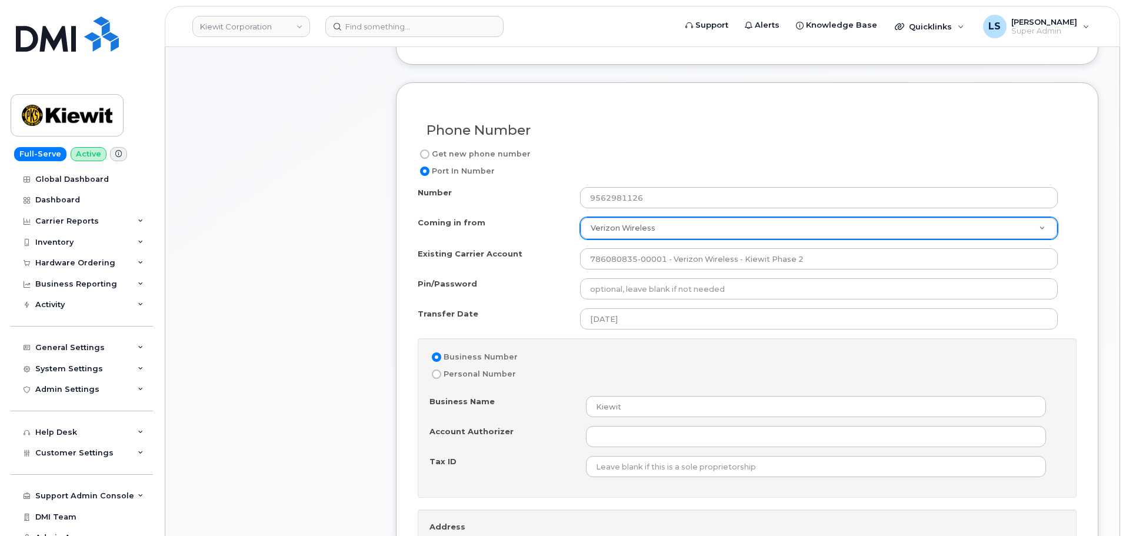
click at [581, 353] on div "Business Number" at bounding box center [737, 357] width 616 height 14
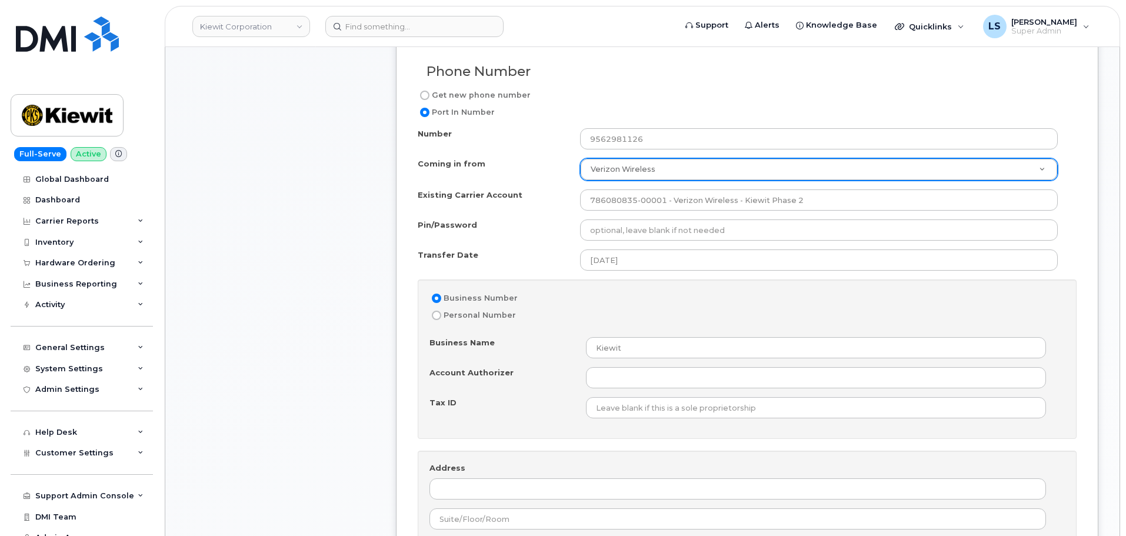
scroll to position [647, 0]
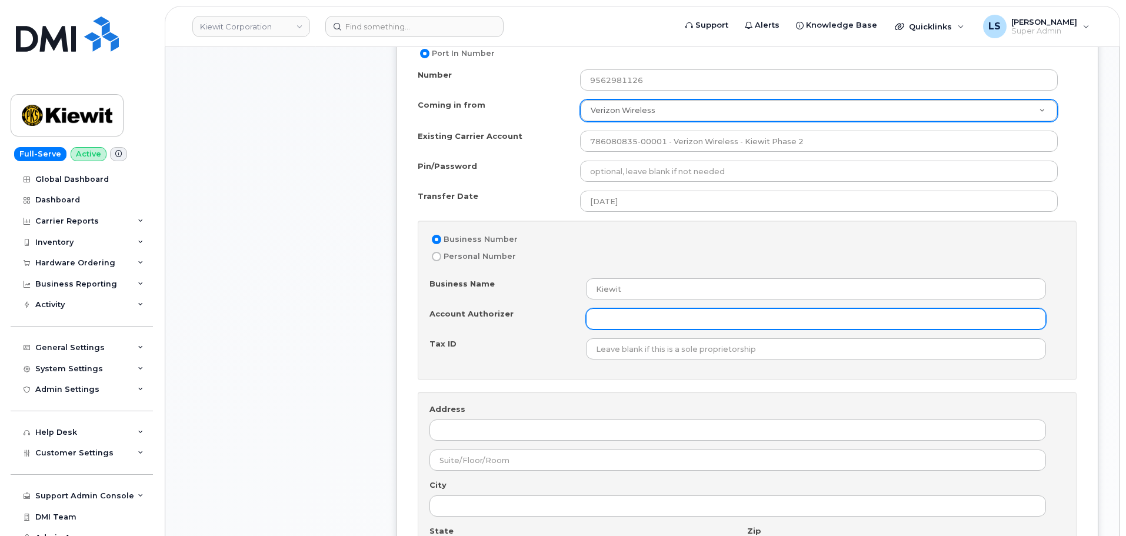
click at [604, 326] on input "Account Authorizer" at bounding box center [816, 318] width 460 height 21
paste input "rmiller@dminc.com"
type input "rmiller@dminc.com"
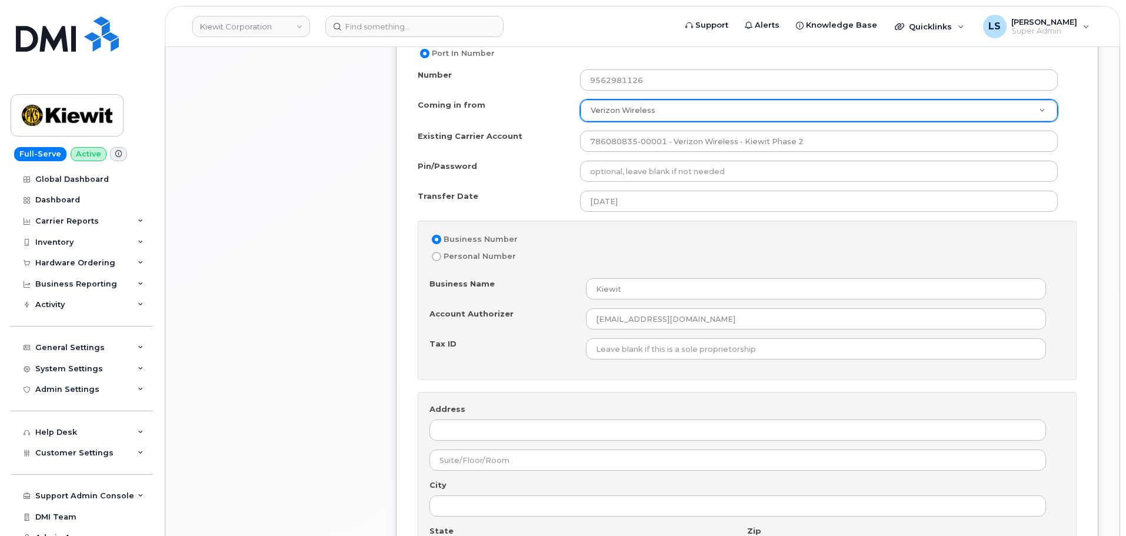
click at [546, 341] on div "Tax ID" at bounding box center [507, 346] width 156 height 16
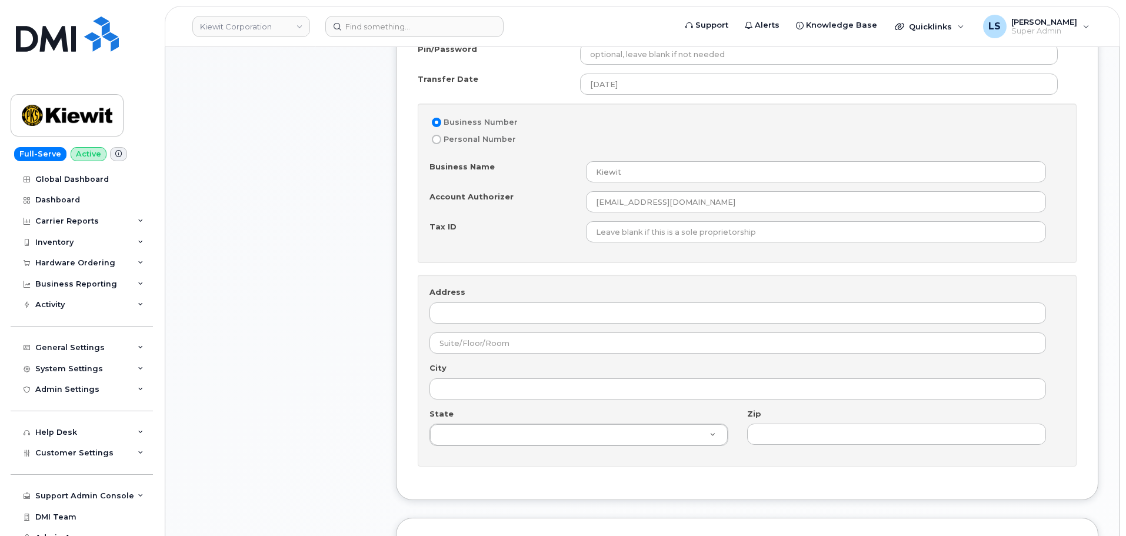
scroll to position [765, 0]
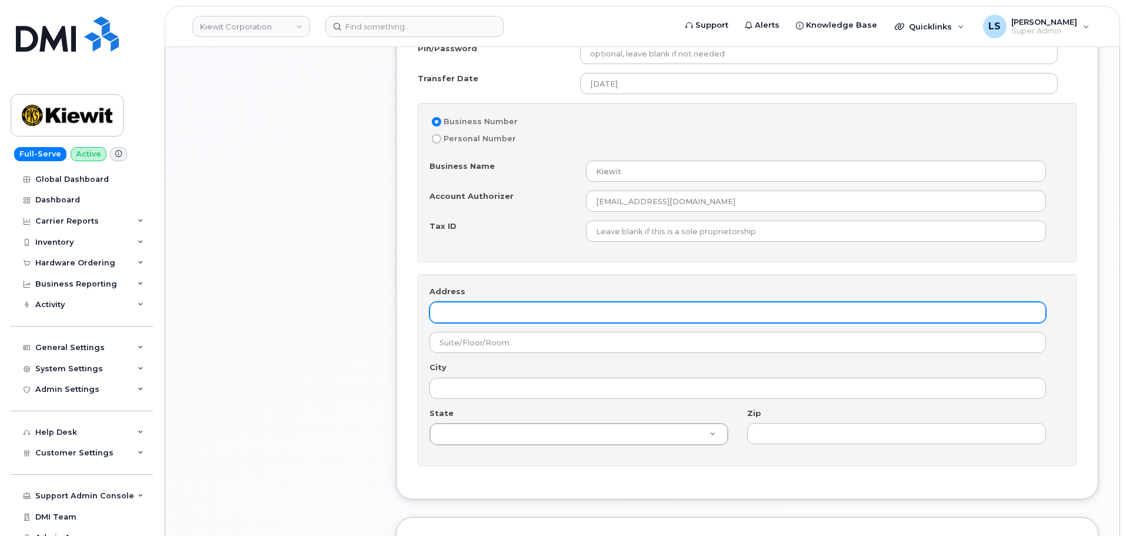
click at [499, 310] on input "Address" at bounding box center [737, 312] width 616 height 21
paste input "4 W Lincoln Ave."
type input "4 W Lincoln Ave."
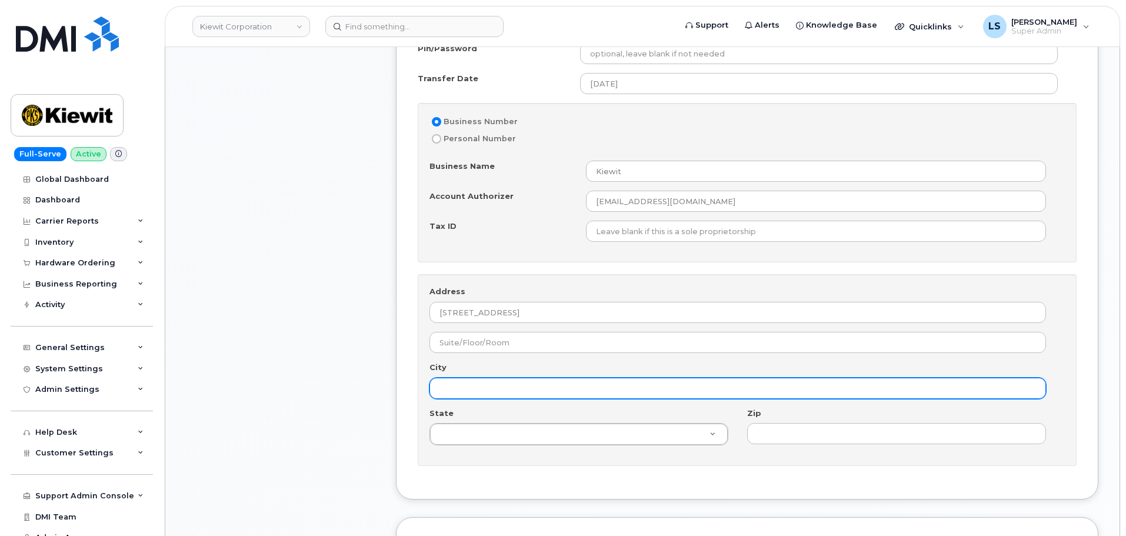
click at [486, 389] on input "City" at bounding box center [737, 388] width 616 height 21
paste input "Roma"
type input "Roma"
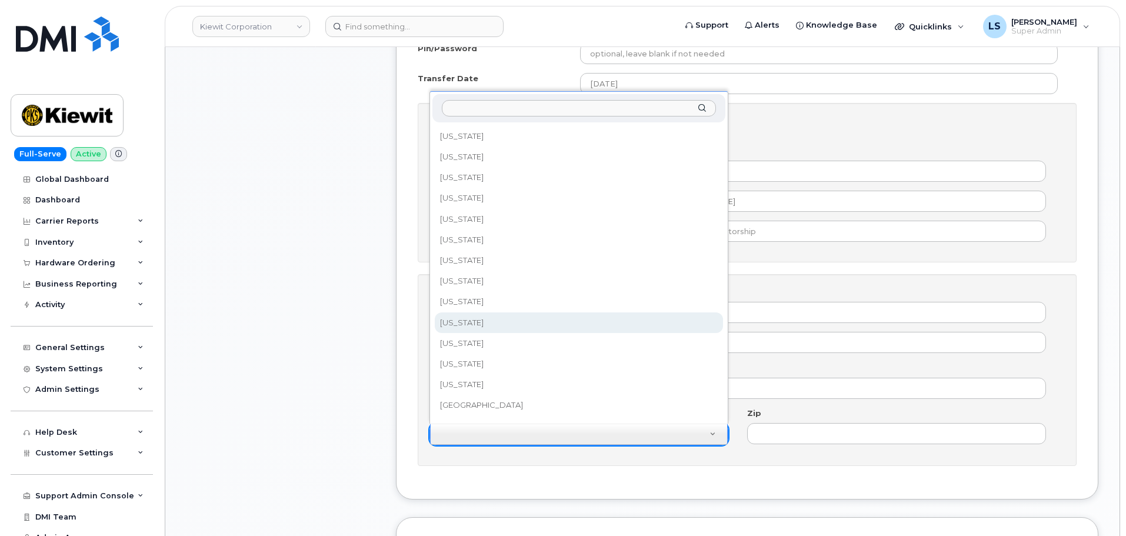
scroll to position [844, 0]
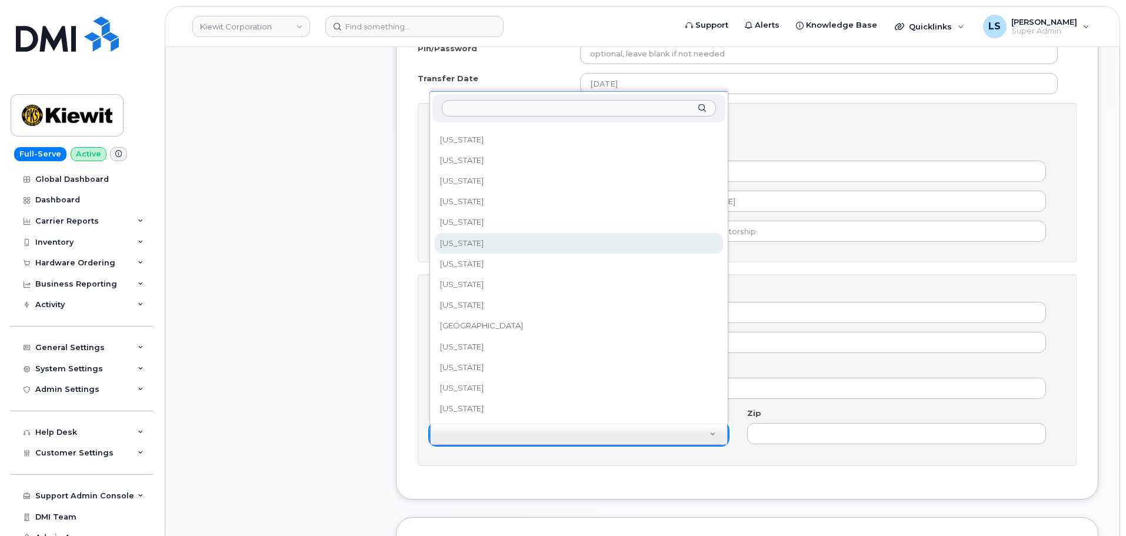
select select "Texas"
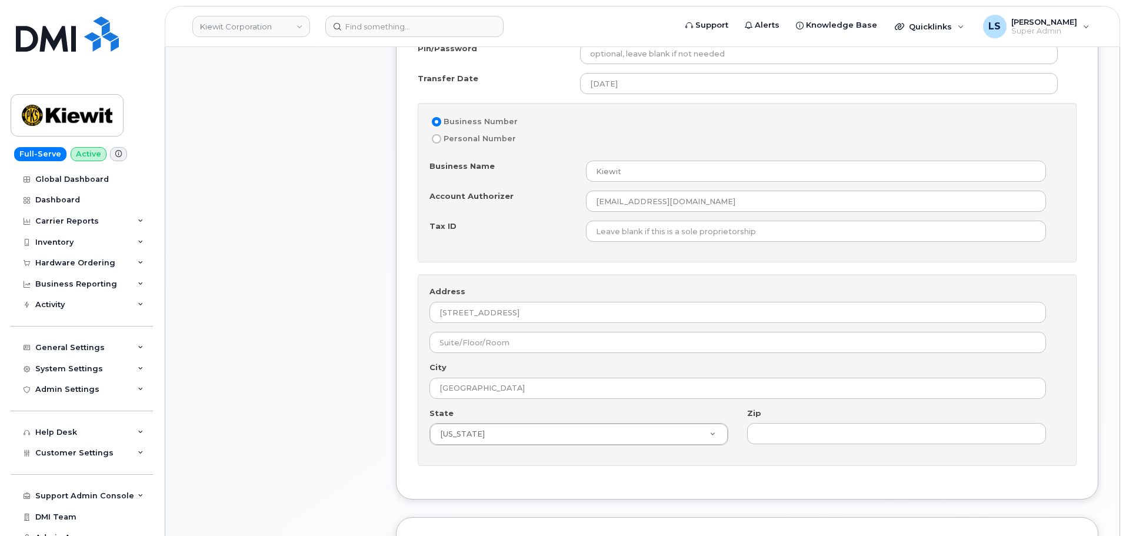
click at [780, 418] on div "Zip" at bounding box center [901, 426] width 308 height 37
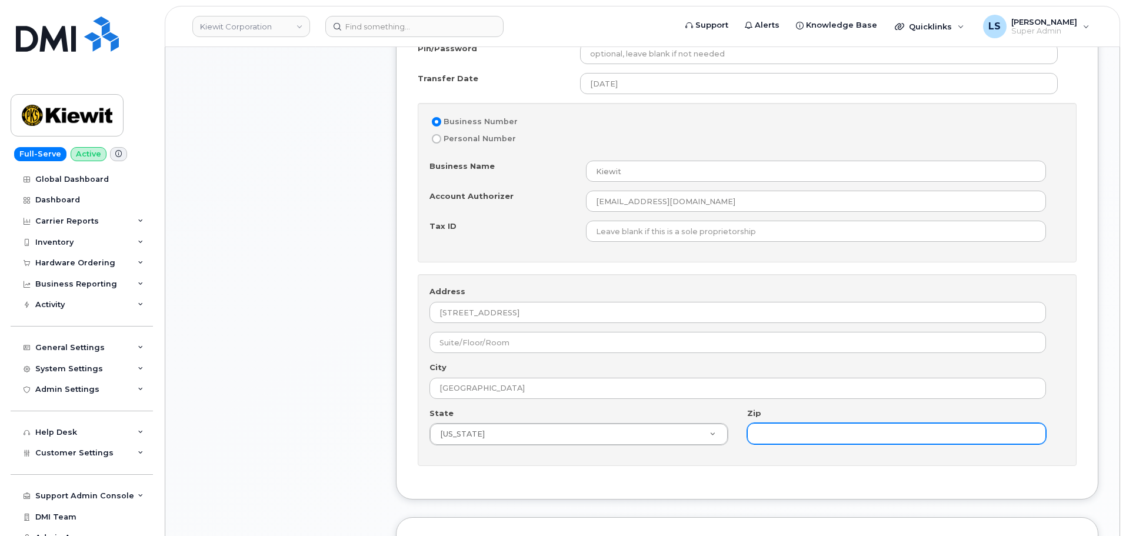
click at [779, 430] on input "Zip" at bounding box center [896, 433] width 299 height 21
paste input "78584"
type input "78584"
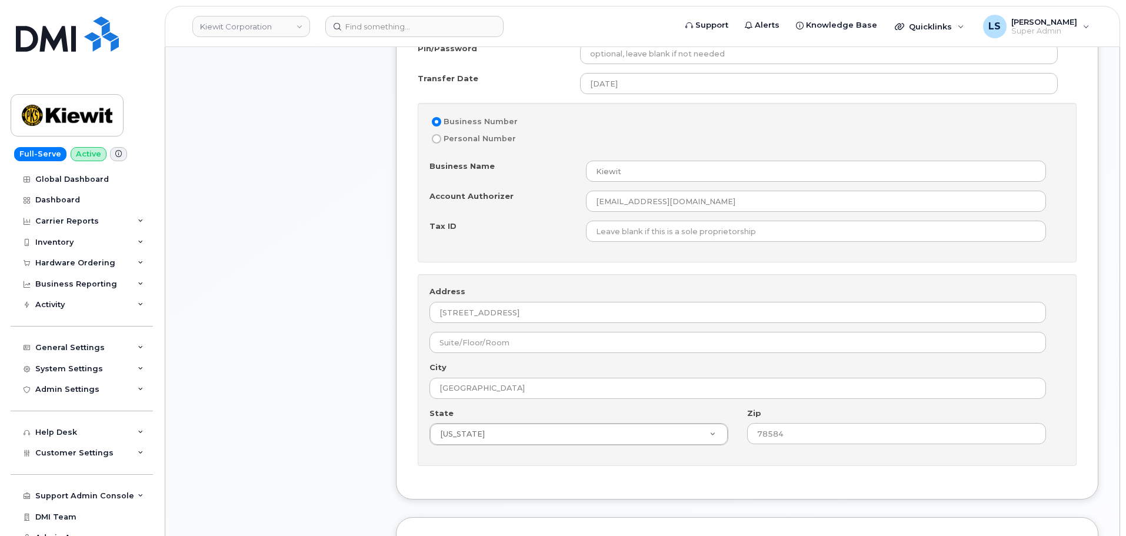
click at [9, 361] on div "Full-Serve Active Global Dashboard Dashboard Carrier Reports Monthly Billing Da…" at bounding box center [79, 268] width 159 height 536
click at [252, 347] on div "Item #1 in process $0.99 New Activation iPhone 15 (Black) $0.99 - 2 Year Activa…" at bounding box center [280, 226] width 188 height 1555
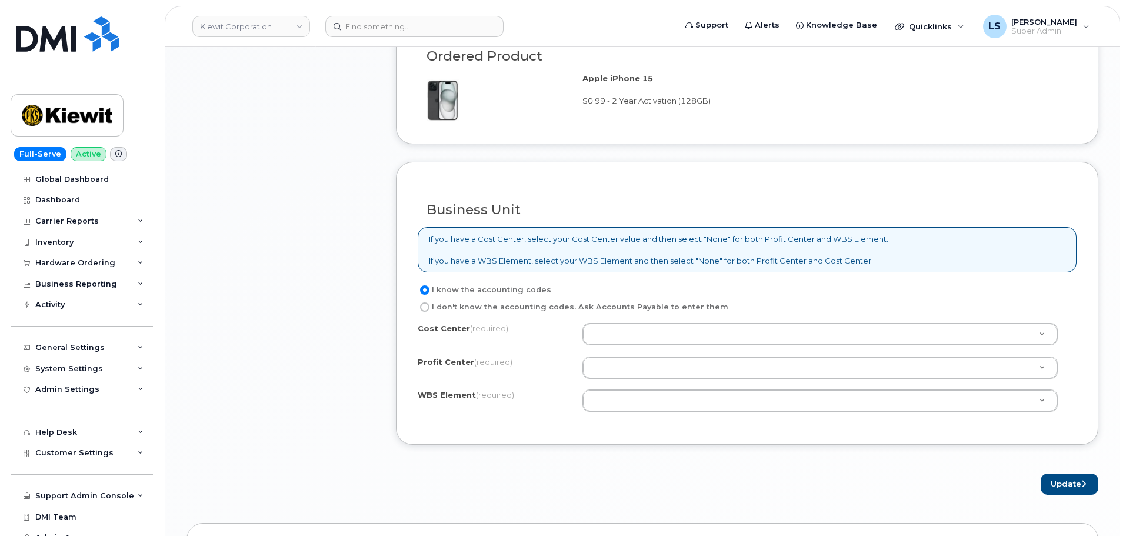
scroll to position [1294, 0]
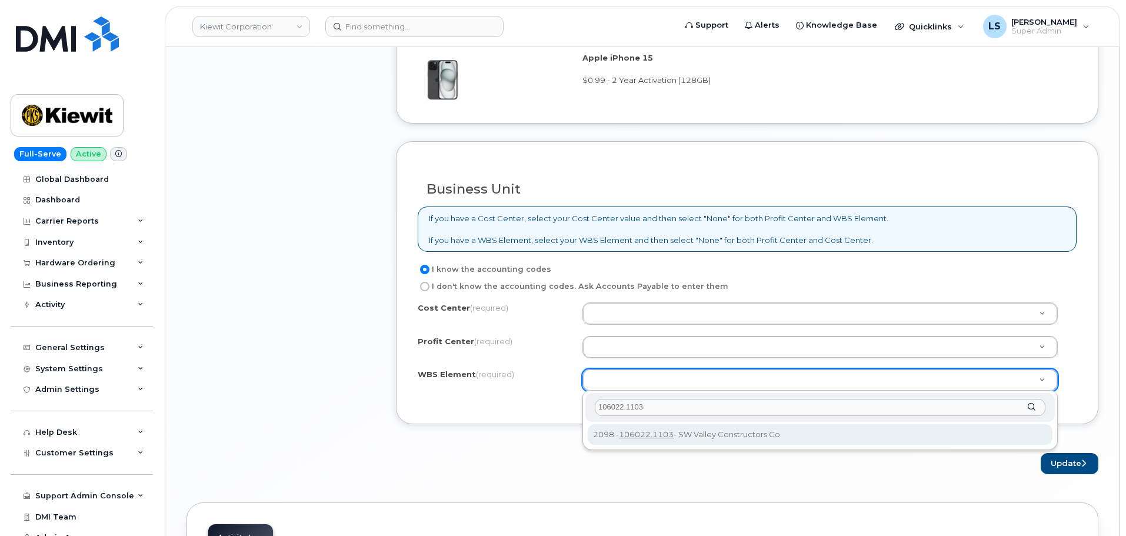
type input "106022.1103"
drag, startPoint x: 632, startPoint y: 433, endPoint x: 621, endPoint y: 374, distance: 60.0
type input "106022.1103"
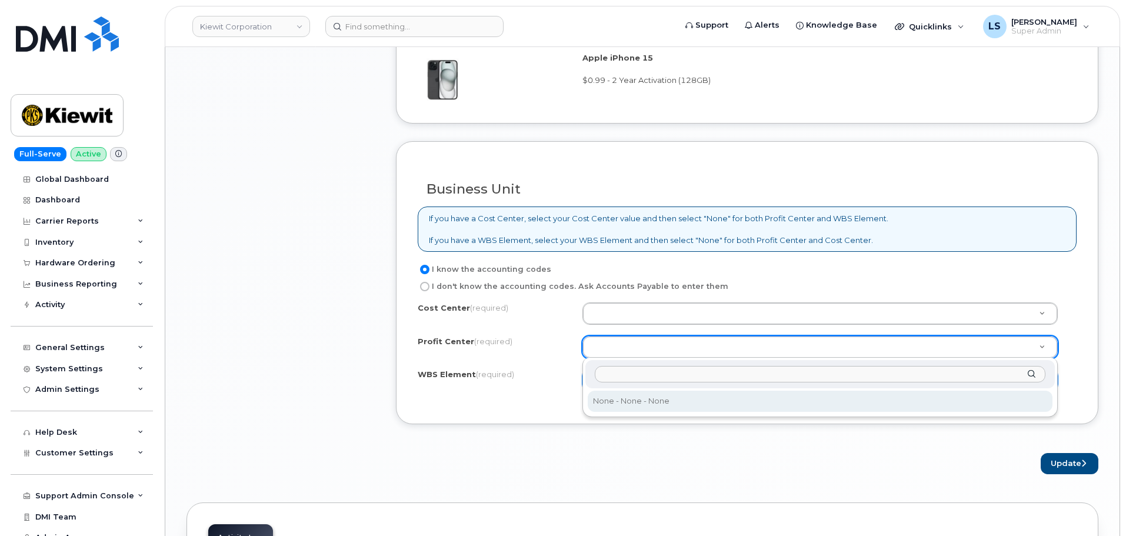
drag, startPoint x: 615, startPoint y: 397, endPoint x: 614, endPoint y: 382, distance: 14.7
select select "None"
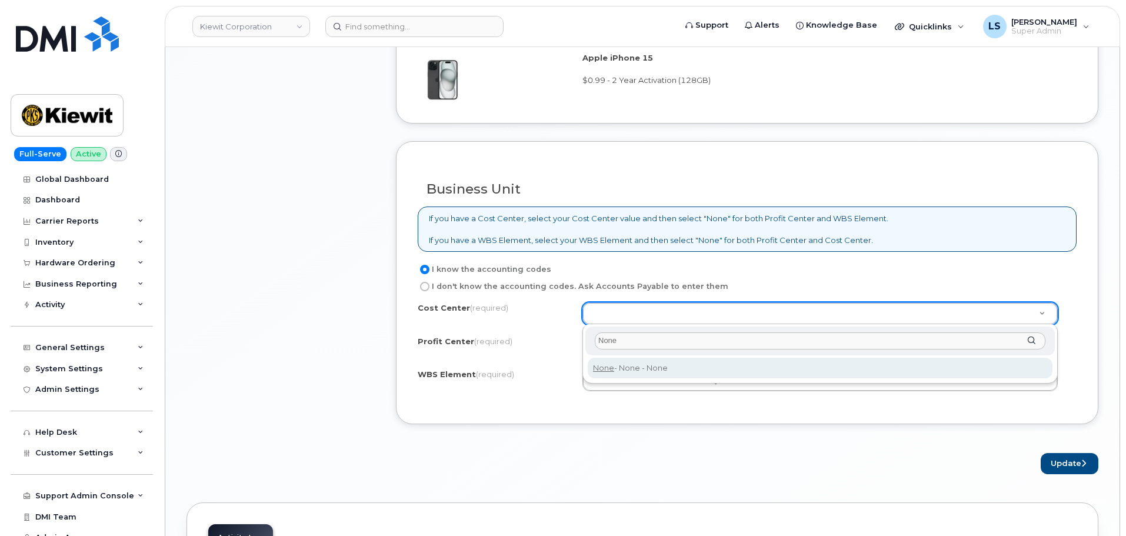
type input "None"
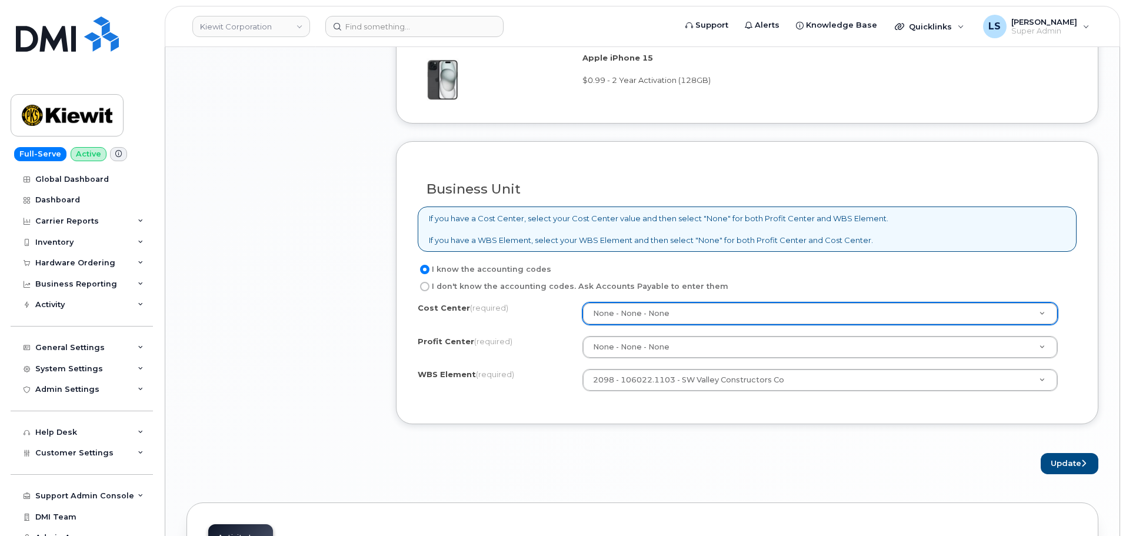
drag, startPoint x: 739, startPoint y: 445, endPoint x: 877, endPoint y: 443, distance: 138.2
click at [1068, 464] on button "Update" at bounding box center [1069, 464] width 58 height 22
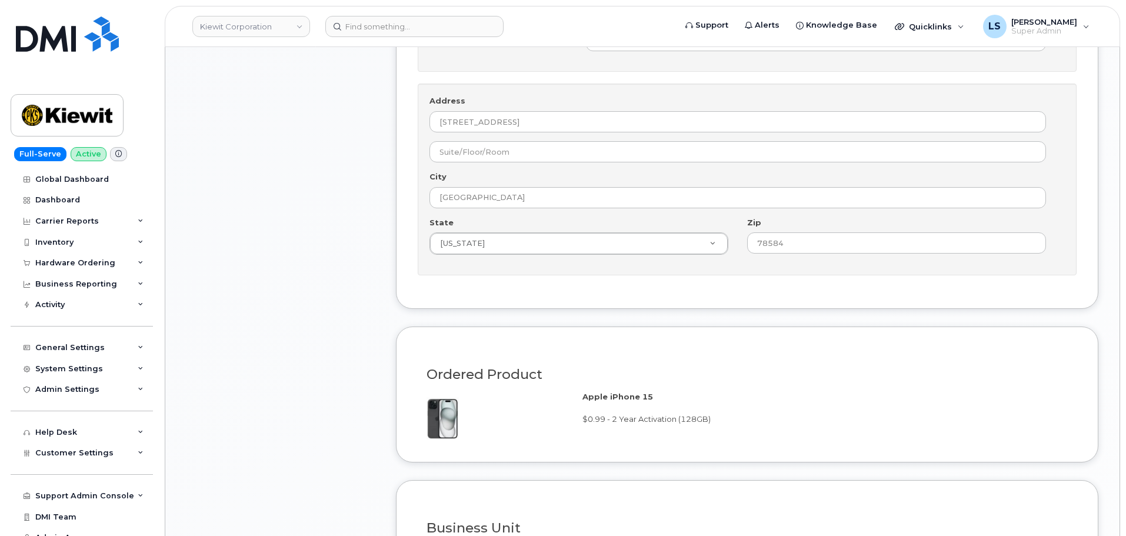
scroll to position [941, 0]
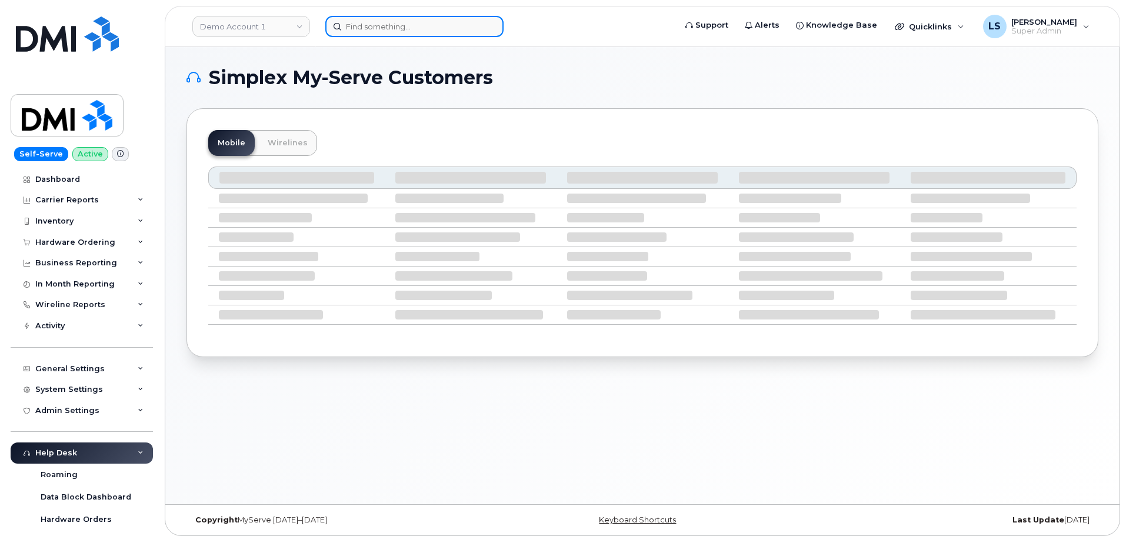
click at [435, 22] on input at bounding box center [414, 26] width 178 height 21
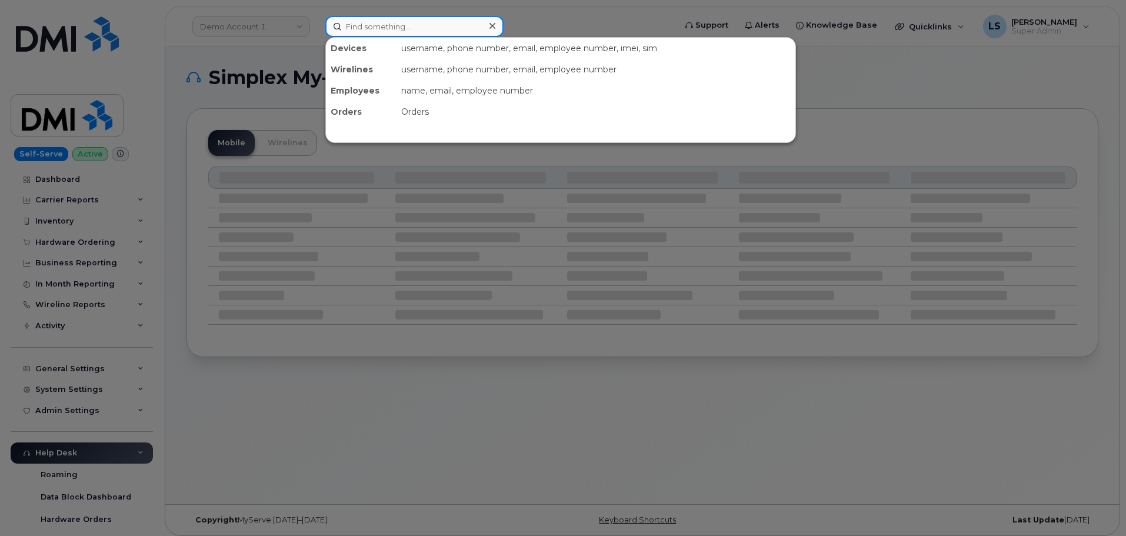
paste input "[PHONE_NUMBER]"
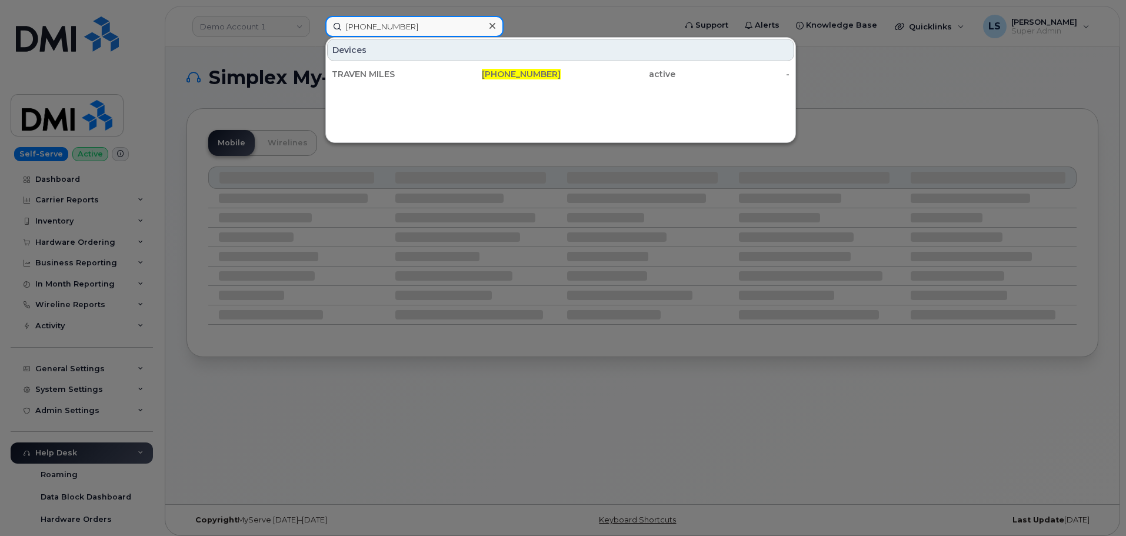
type input "[PHONE_NUMBER]"
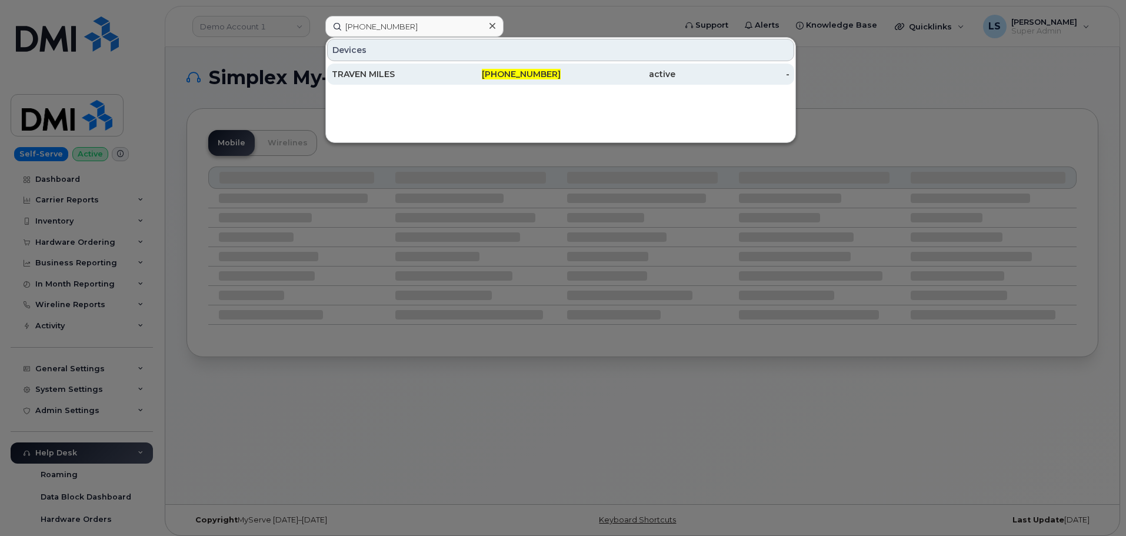
click at [376, 65] on div "TRAVEN MILES" at bounding box center [389, 74] width 115 height 21
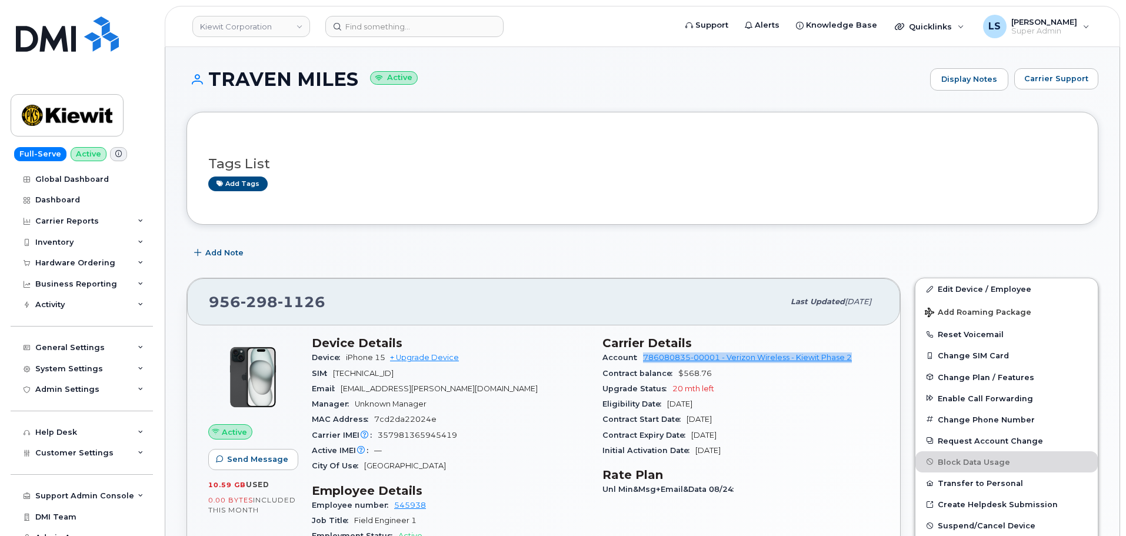
drag, startPoint x: 638, startPoint y: 356, endPoint x: 857, endPoint y: 359, distance: 219.4
click at [857, 359] on div "Account 786080835-00001 - Verizon Wireless - [PERSON_NAME] Phase 2" at bounding box center [740, 357] width 276 height 15
copy link "786080835-00001 - Verizon Wireless - Kiewit Phase 2"
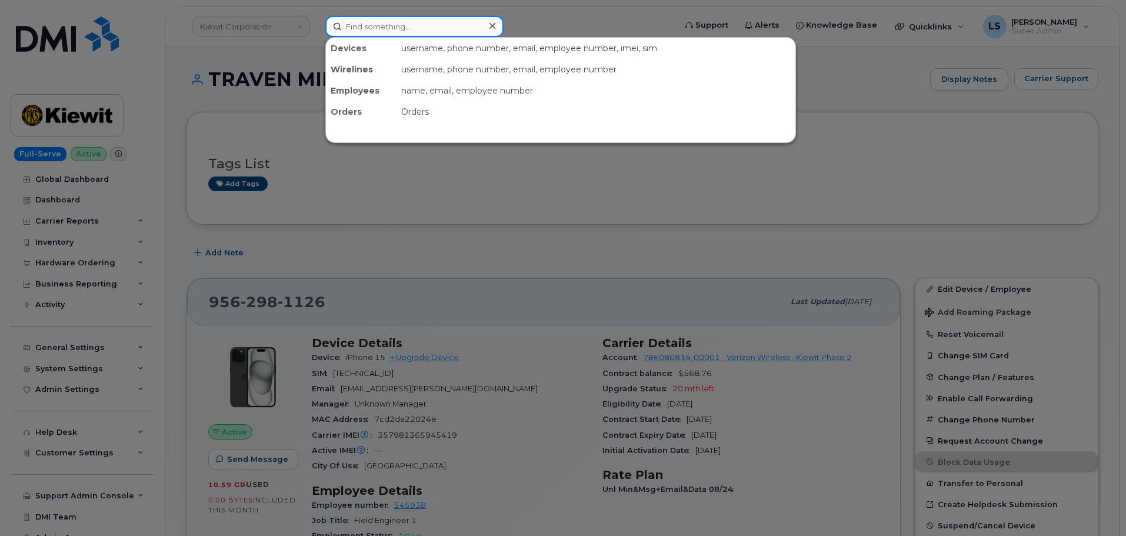
click at [435, 27] on input at bounding box center [414, 26] width 178 height 21
paste input "299043"
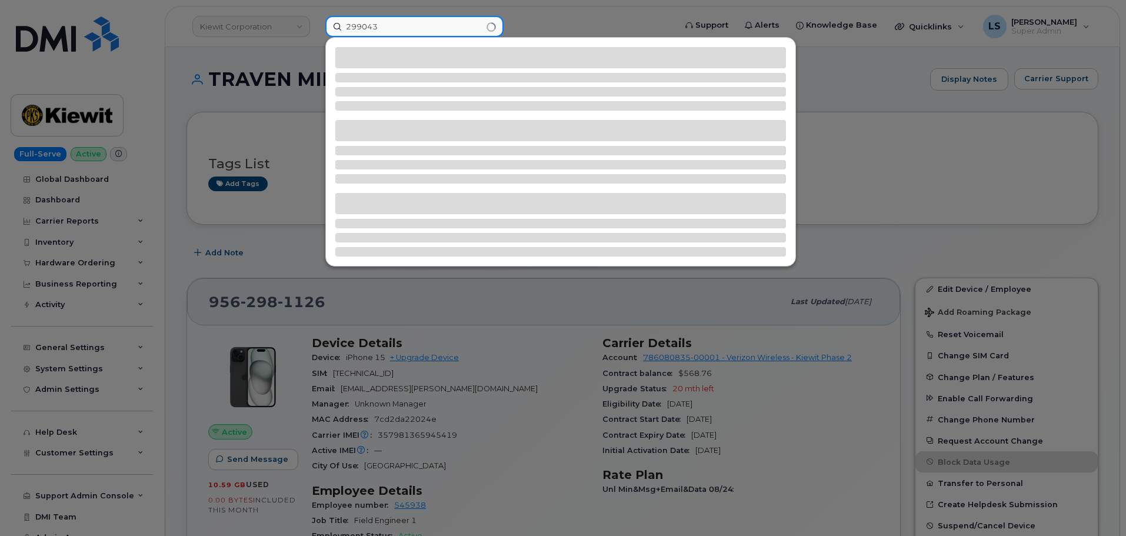
type input "299043"
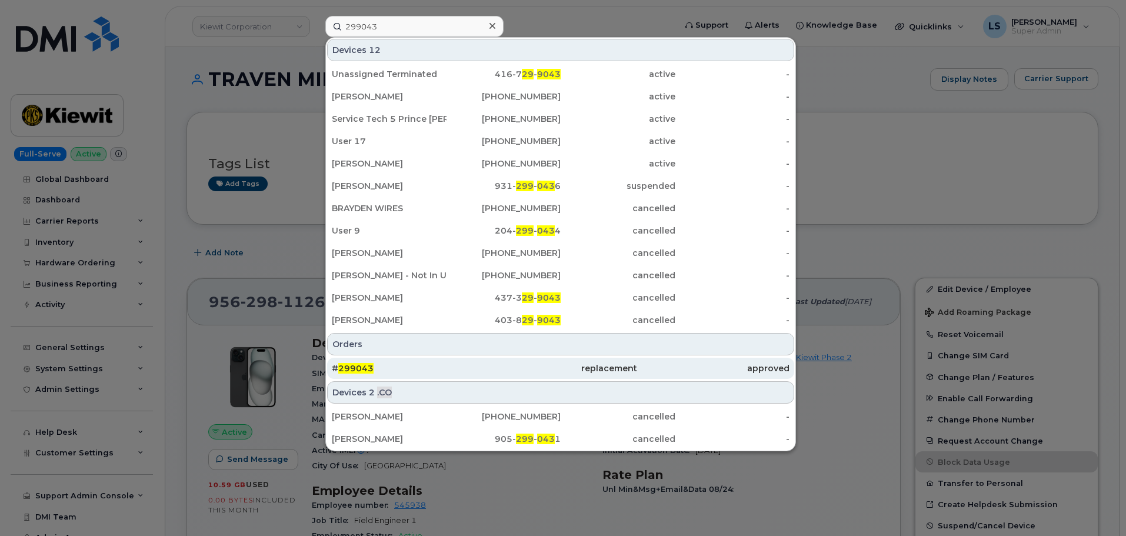
click at [387, 363] on div "# 299043" at bounding box center [408, 368] width 152 height 12
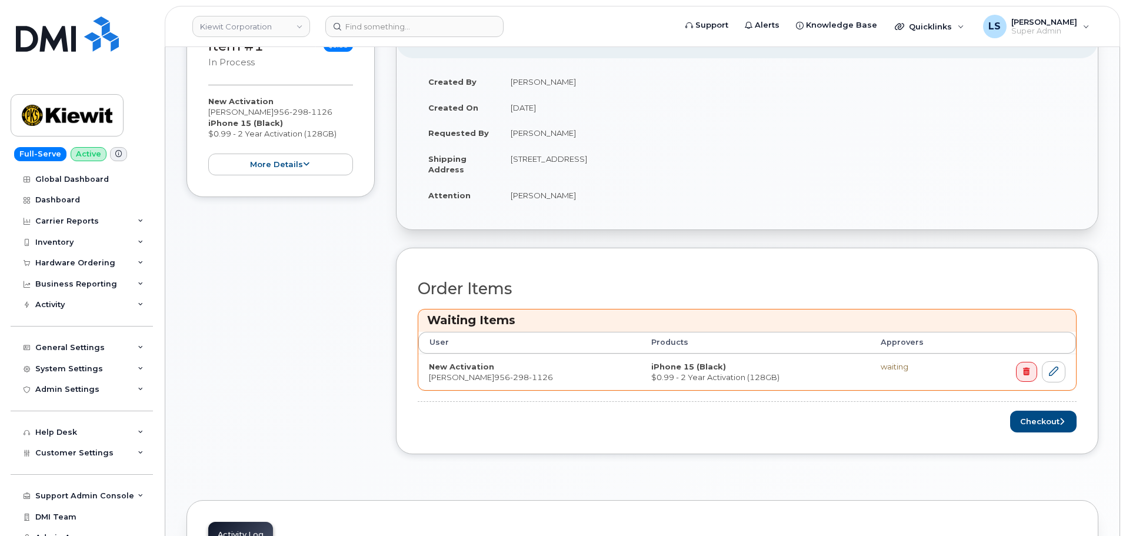
scroll to position [353, 0]
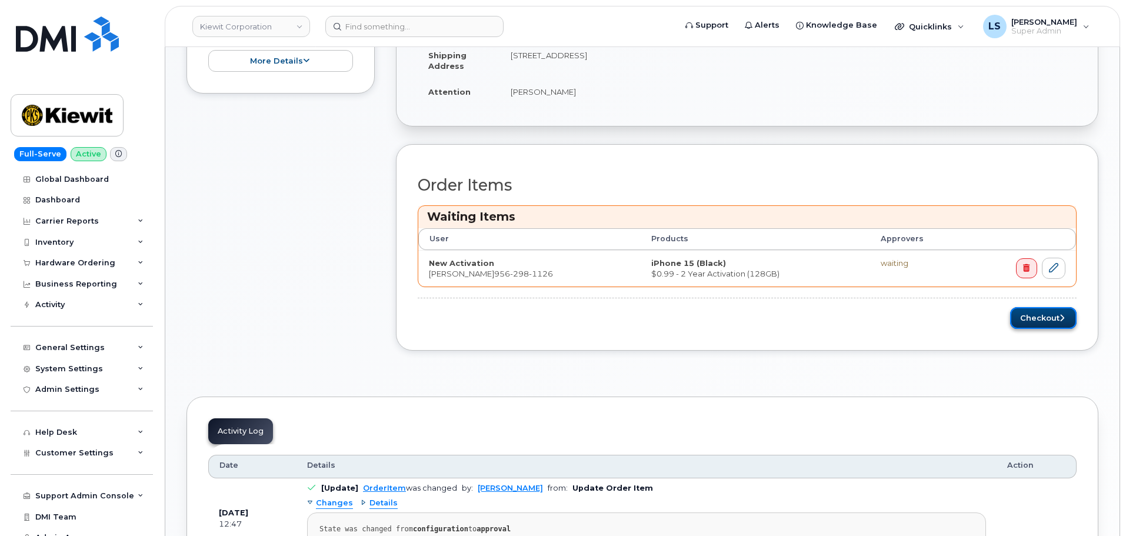
click at [1025, 322] on button "Checkout" at bounding box center [1043, 318] width 66 height 22
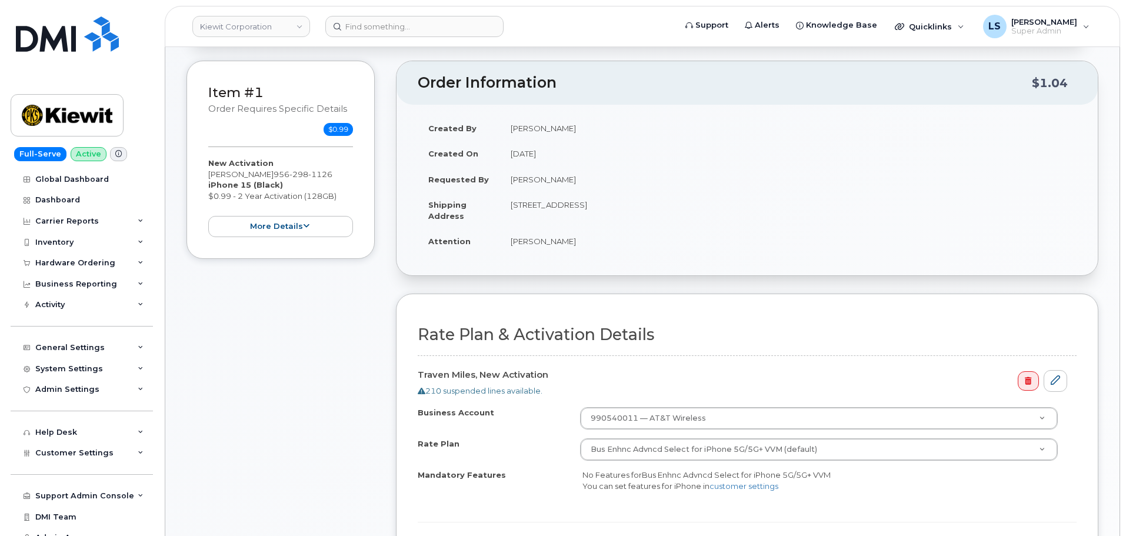
scroll to position [294, 0]
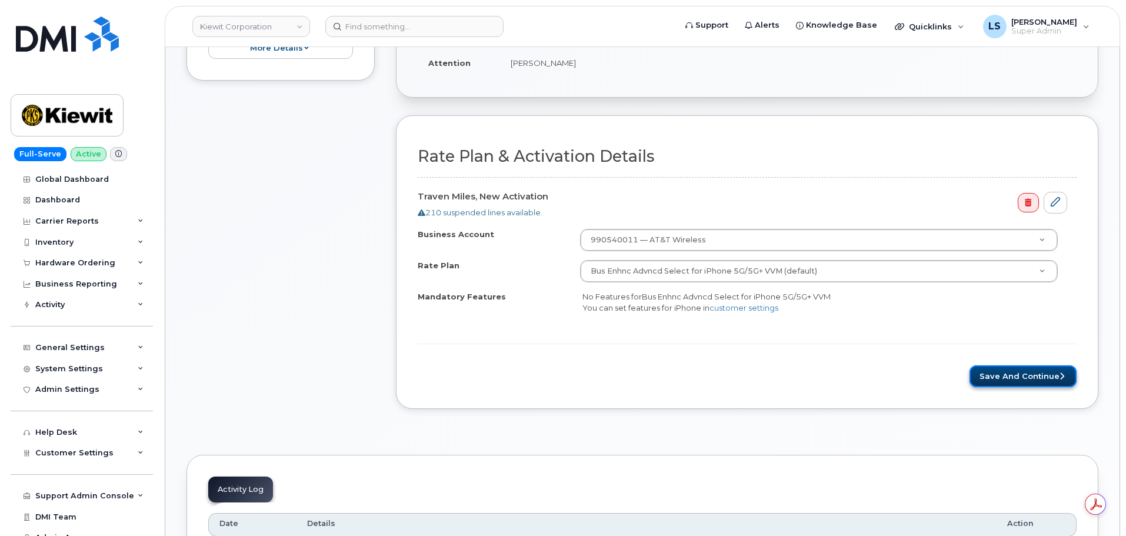
click at [1004, 385] on button "Save and Continue" at bounding box center [1022, 376] width 107 height 22
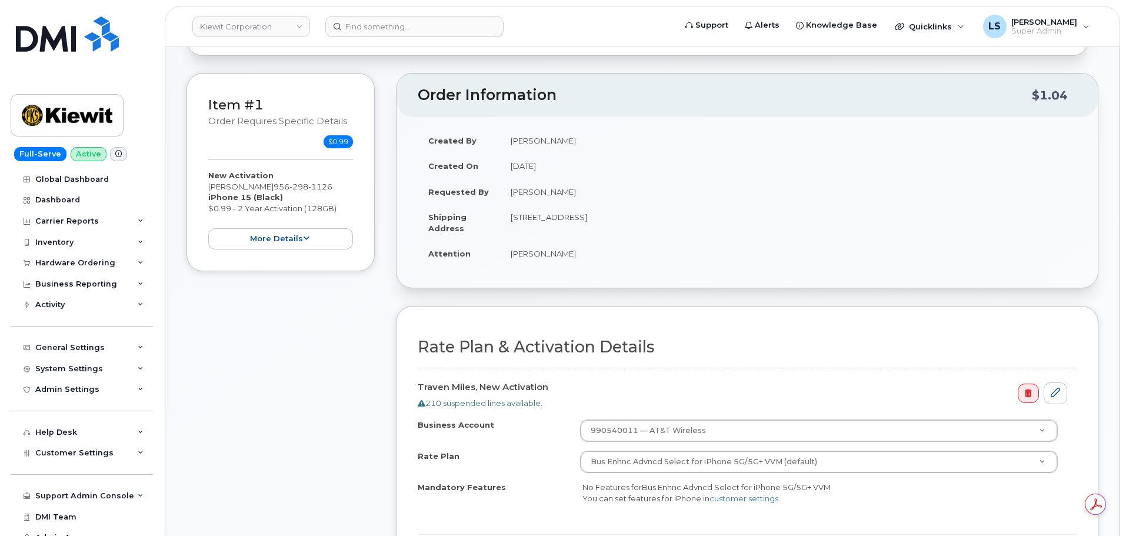
scroll to position [0, 0]
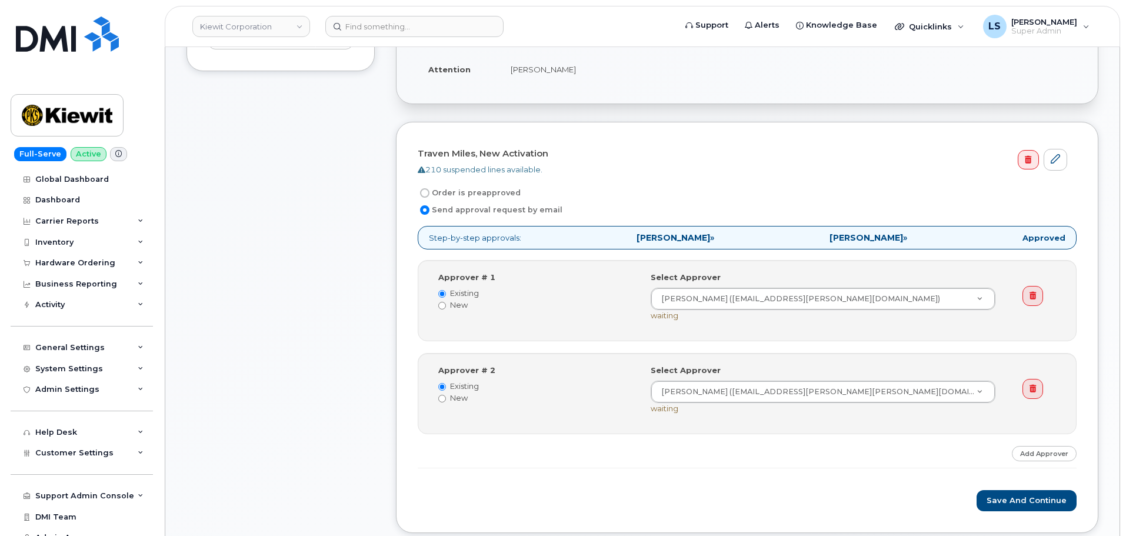
scroll to position [294, 0]
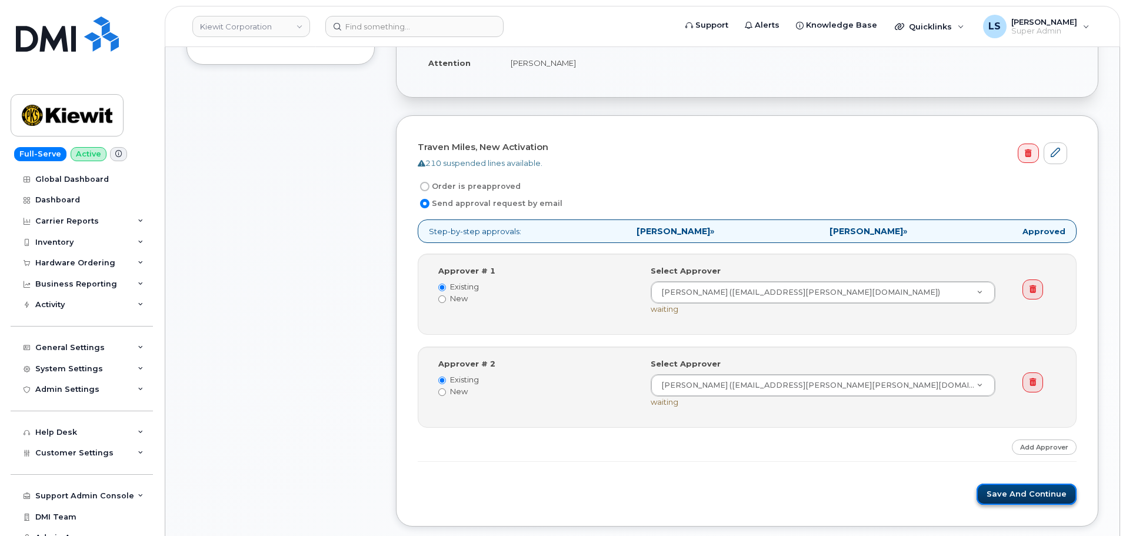
click at [1010, 501] on button "Save and Continue" at bounding box center [1026, 494] width 100 height 22
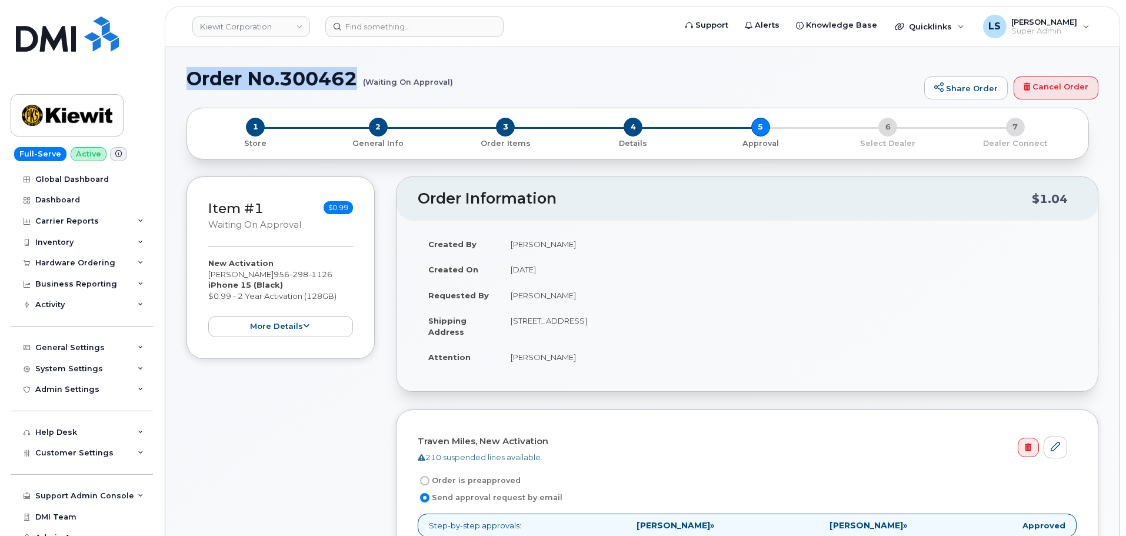
drag, startPoint x: 189, startPoint y: 75, endPoint x: 452, endPoint y: 82, distance: 263.6
click at [452, 82] on h1 "Order No.300462 (Waiting On Approval)" at bounding box center [552, 78] width 732 height 21
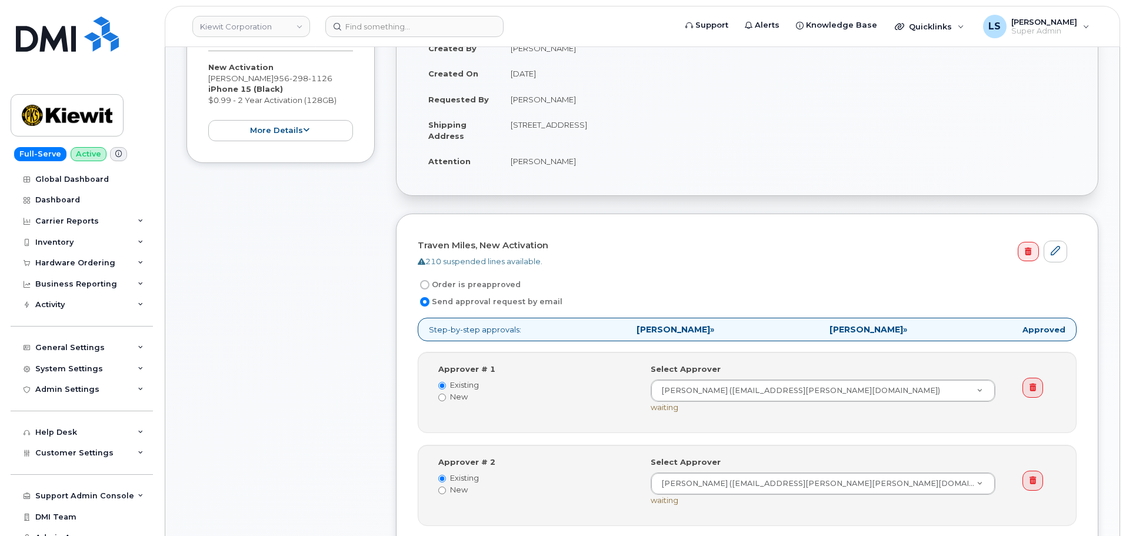
scroll to position [294, 0]
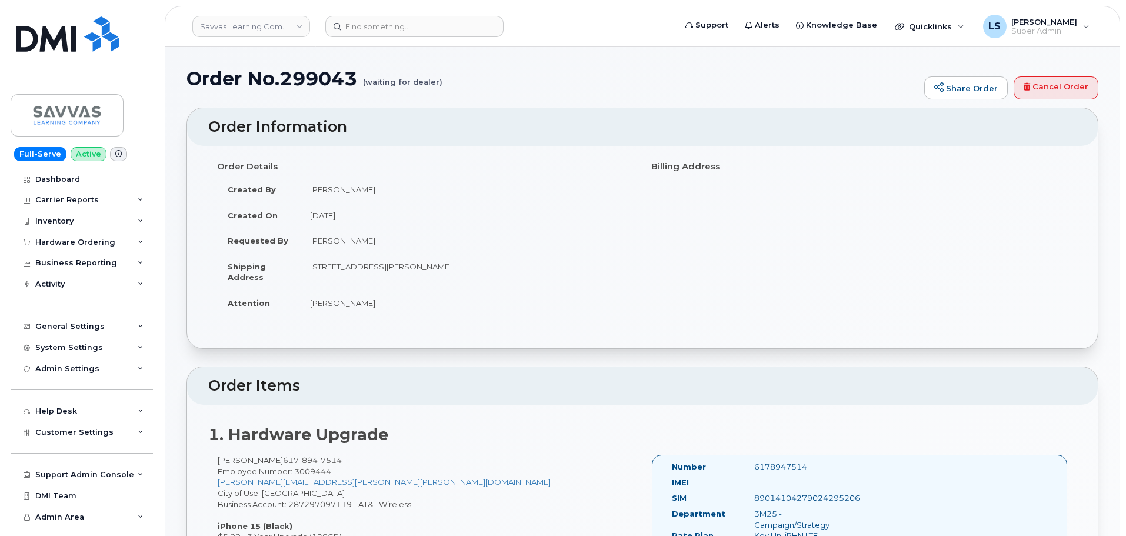
click at [550, 378] on h2 "Order Items" at bounding box center [642, 386] width 868 height 16
click at [549, 302] on td "[PERSON_NAME]" at bounding box center [466, 303] width 334 height 26
click at [622, 228] on td "[PERSON_NAME]" at bounding box center [466, 241] width 334 height 26
